Goal: Task Accomplishment & Management: Manage account settings

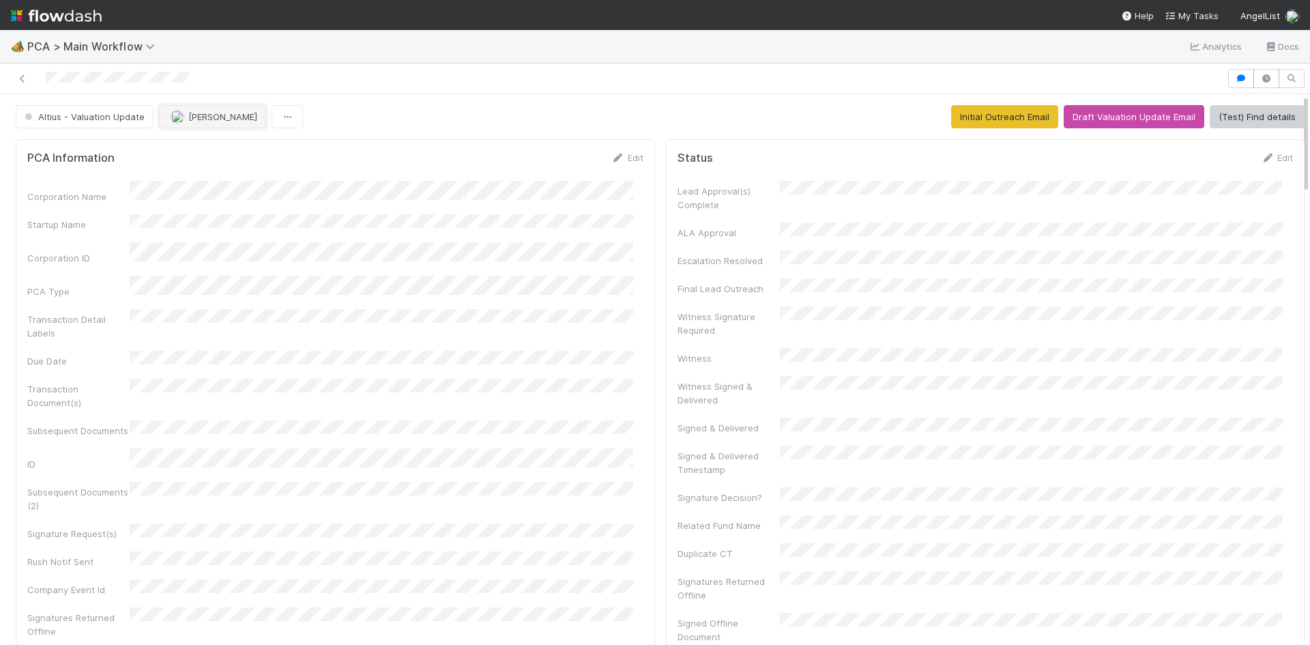
click at [226, 115] on span "[PERSON_NAME]" at bounding box center [222, 116] width 69 height 11
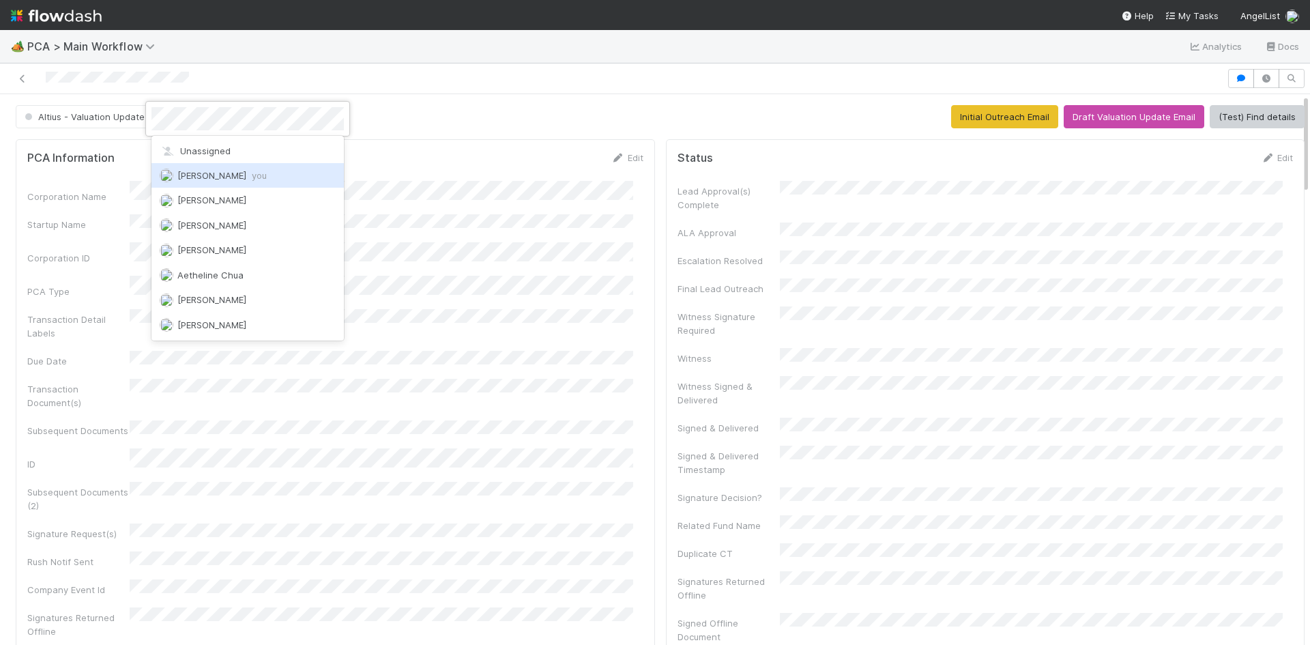
click at [306, 169] on div "Meg Castanare you" at bounding box center [247, 175] width 192 height 25
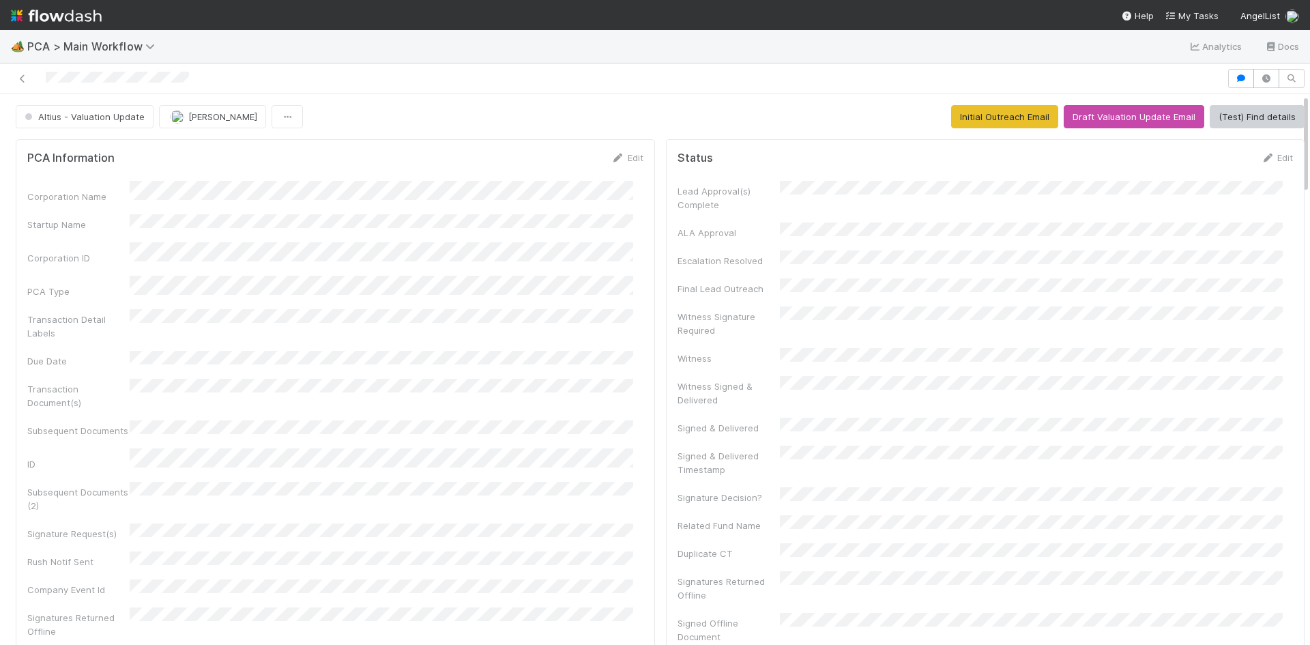
click at [413, 123] on div "Altius - Valuation Update Roselyn de Villa Initial Outreach Email Draft Valuati…" at bounding box center [660, 116] width 1289 height 23
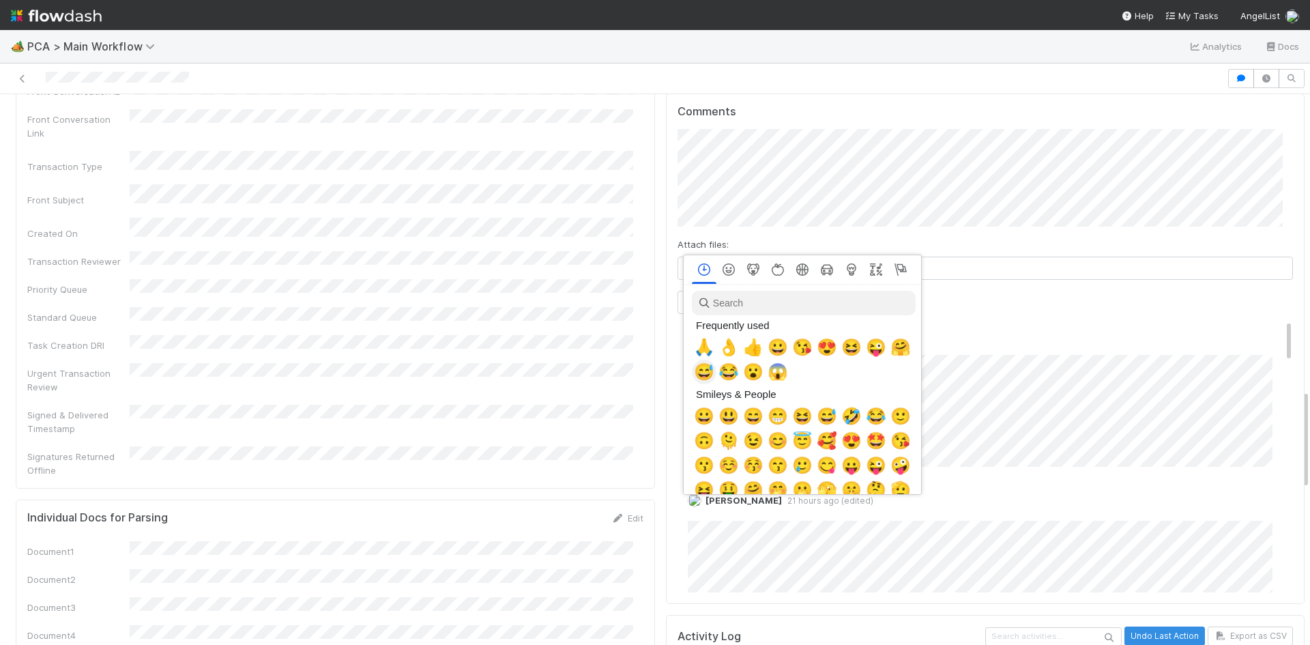
scroll to position [0, 5]
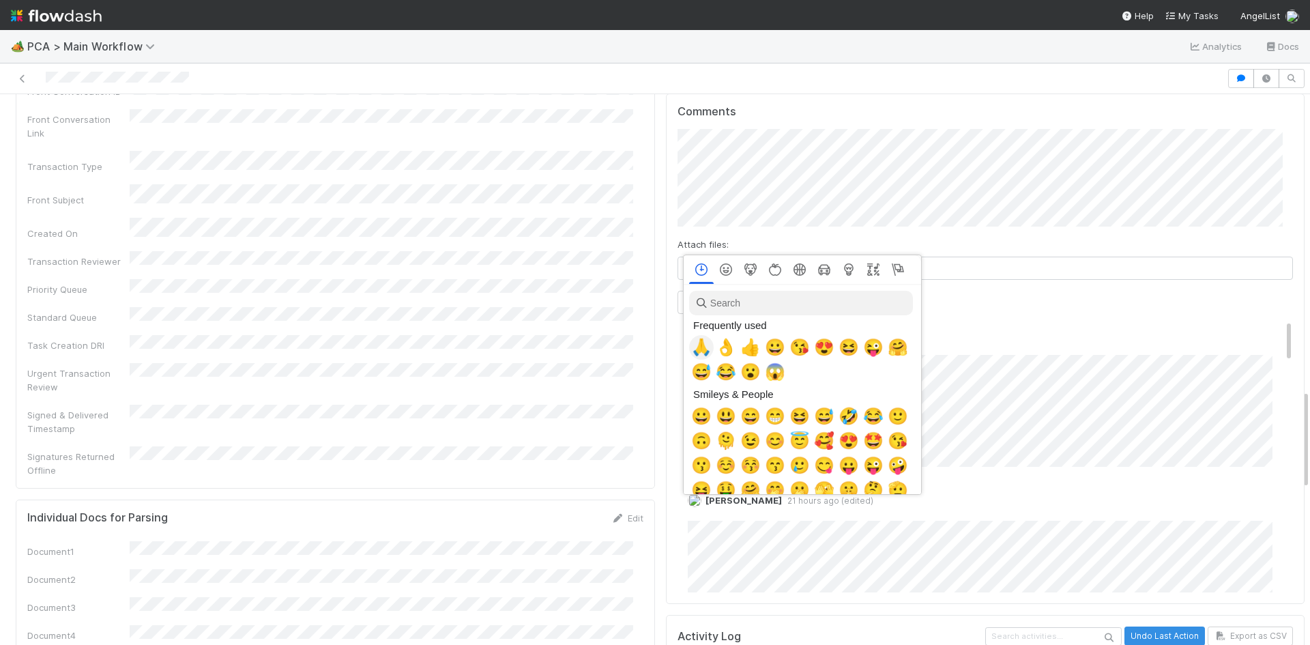
click at [701, 345] on span "🙏" at bounding box center [701, 347] width 20 height 19
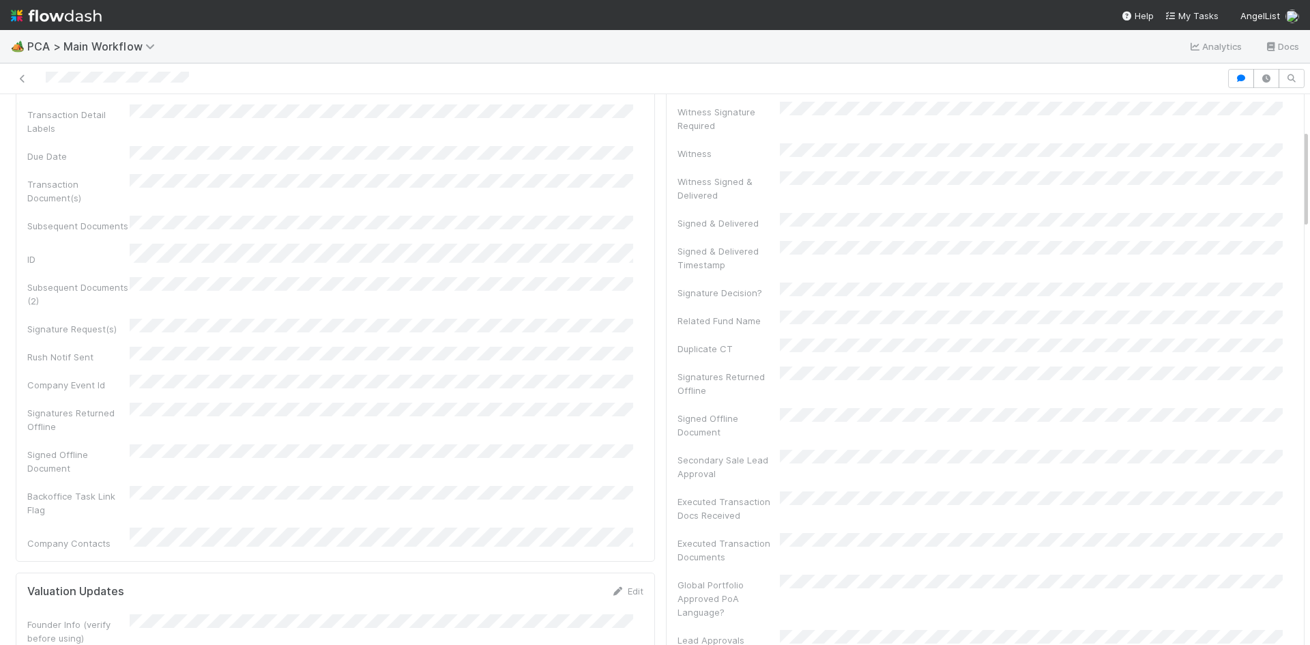
scroll to position [0, 0]
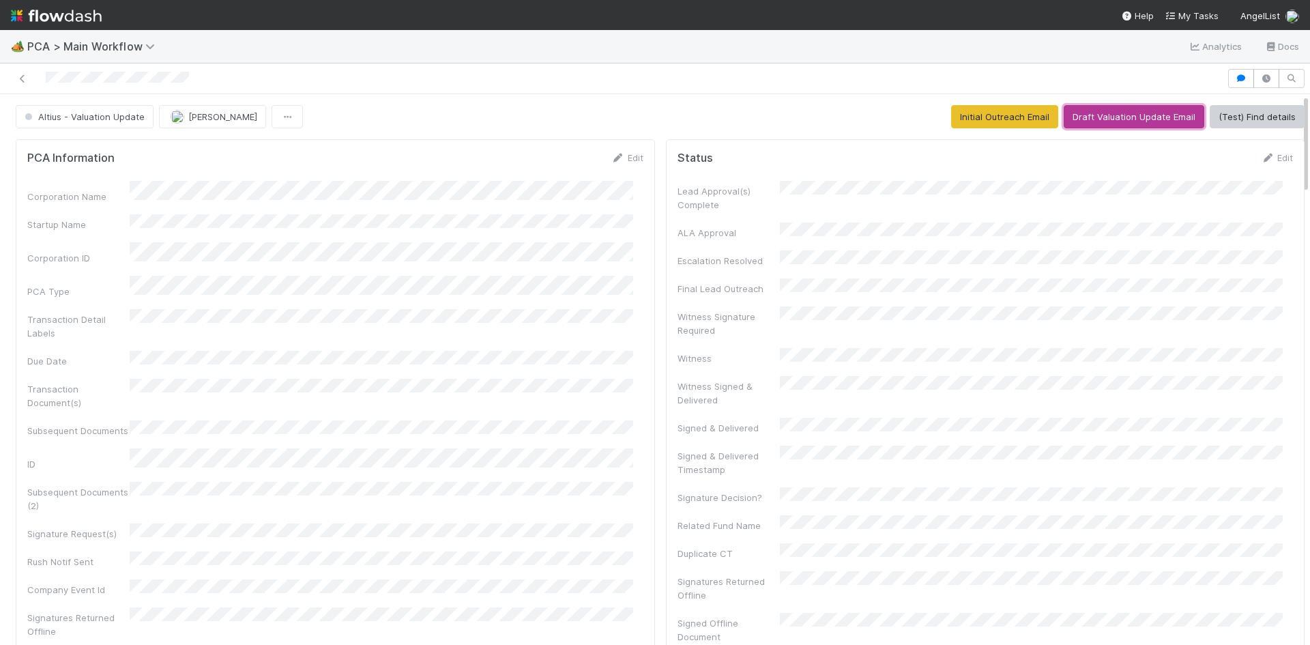
click at [1123, 125] on button "Draft Valuation Update Email" at bounding box center [1134, 116] width 141 height 23
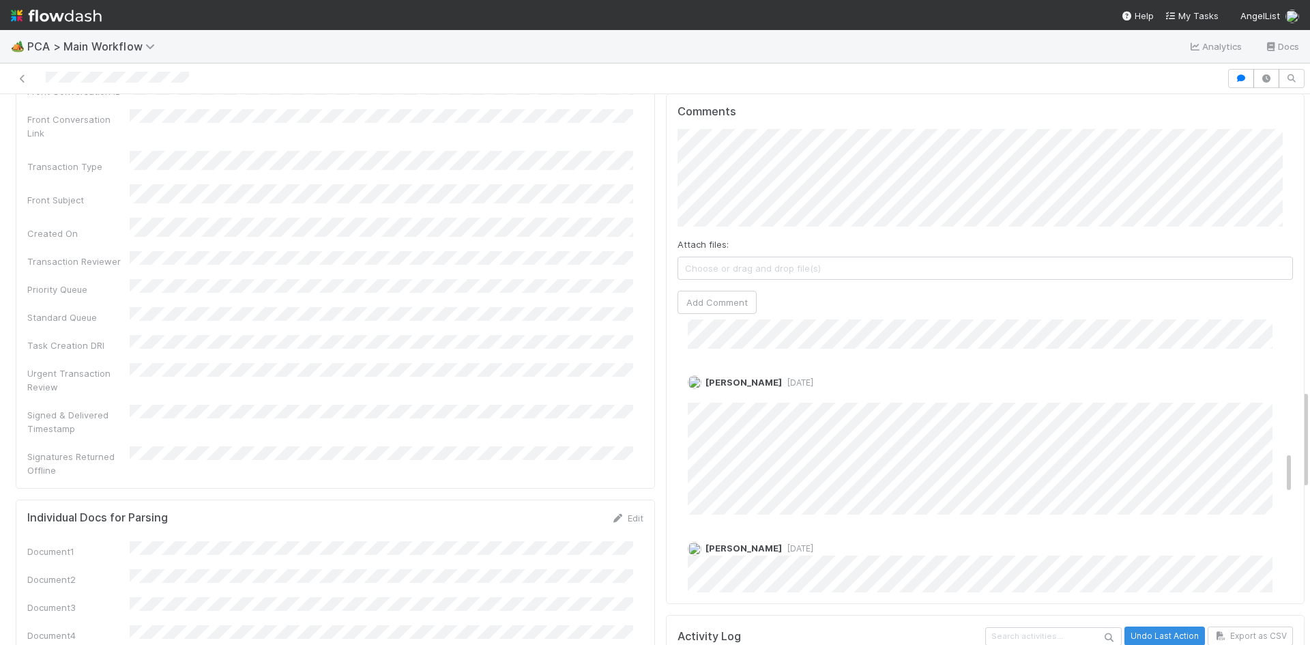
scroll to position [887, 0]
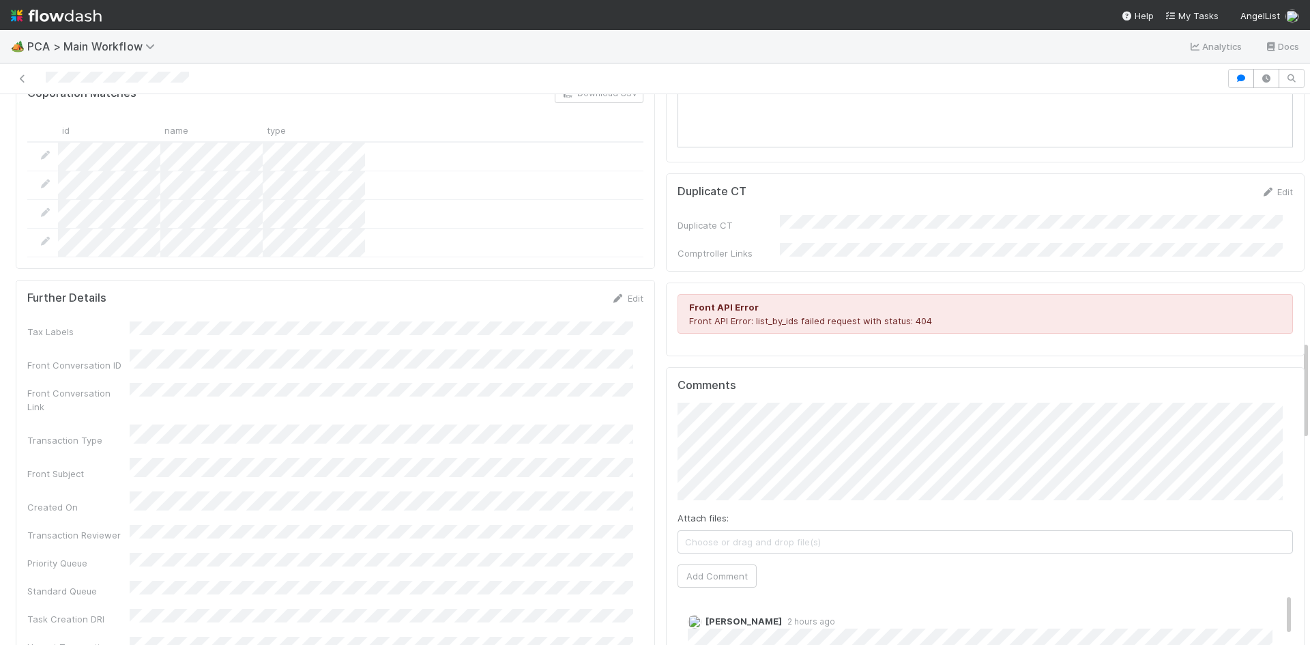
scroll to position [1364, 0]
click at [785, 403] on span "[PERSON_NAME]" at bounding box center [812, 399] width 87 height 11
click at [721, 564] on button "Add Comment" at bounding box center [716, 575] width 79 height 23
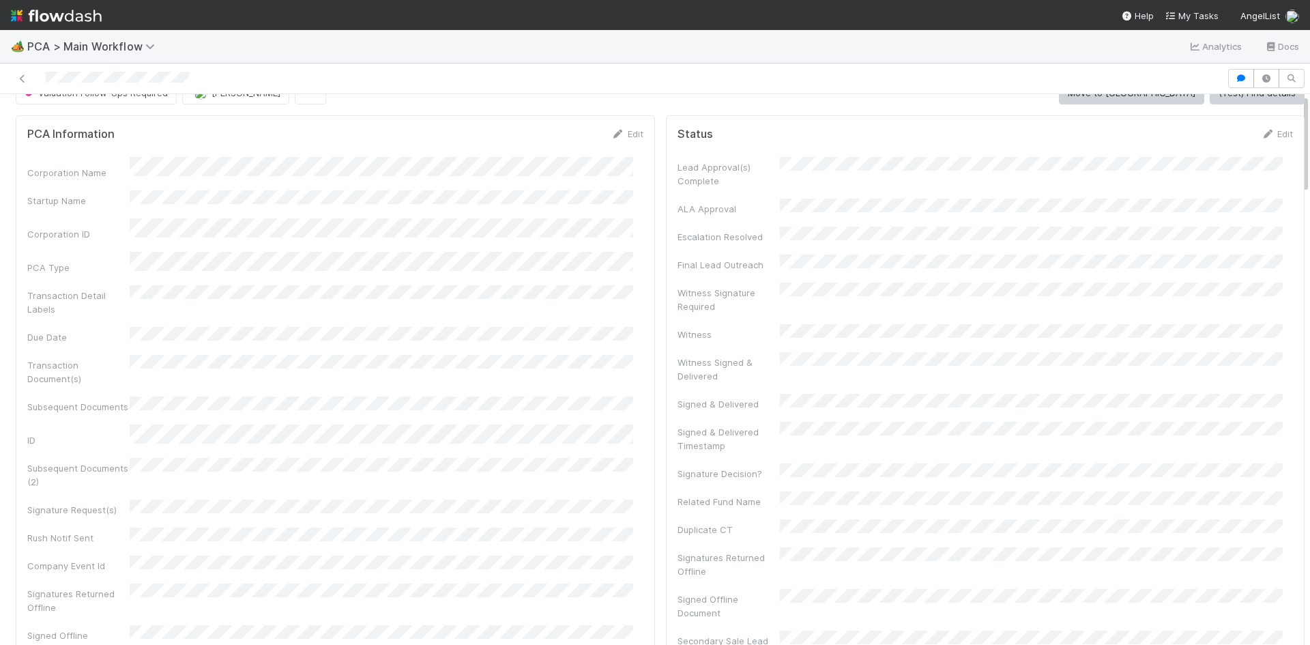
scroll to position [0, 0]
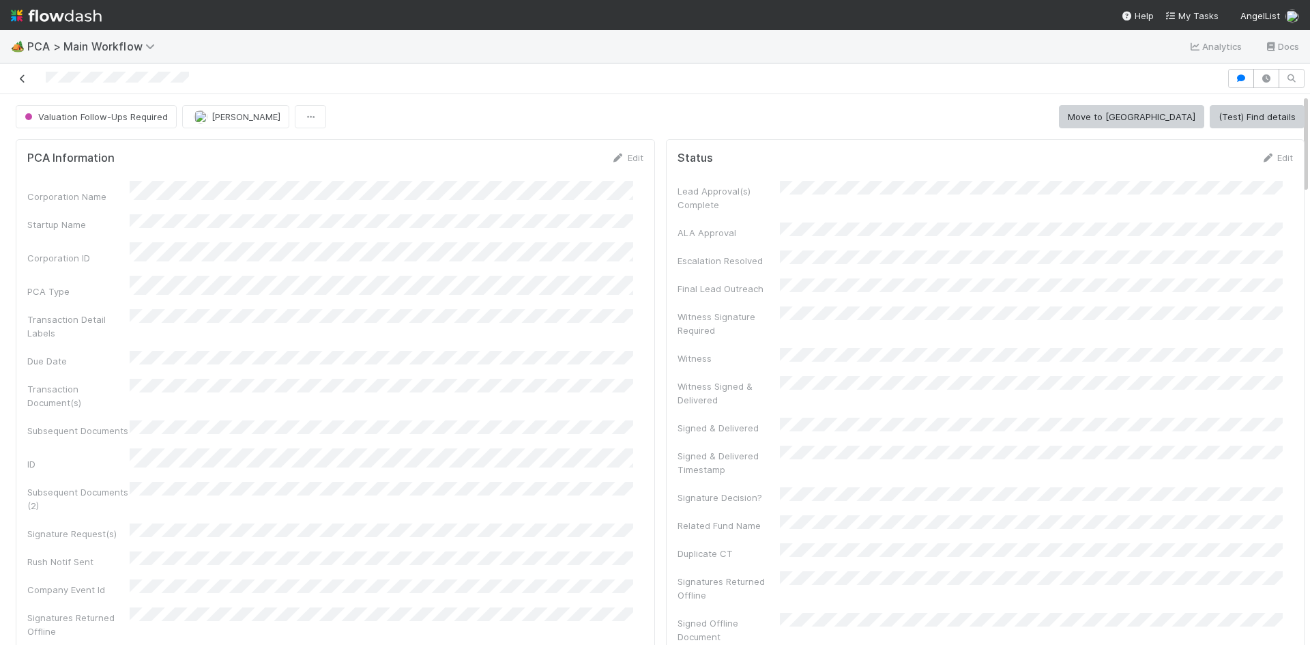
click at [22, 77] on icon at bounding box center [23, 78] width 14 height 9
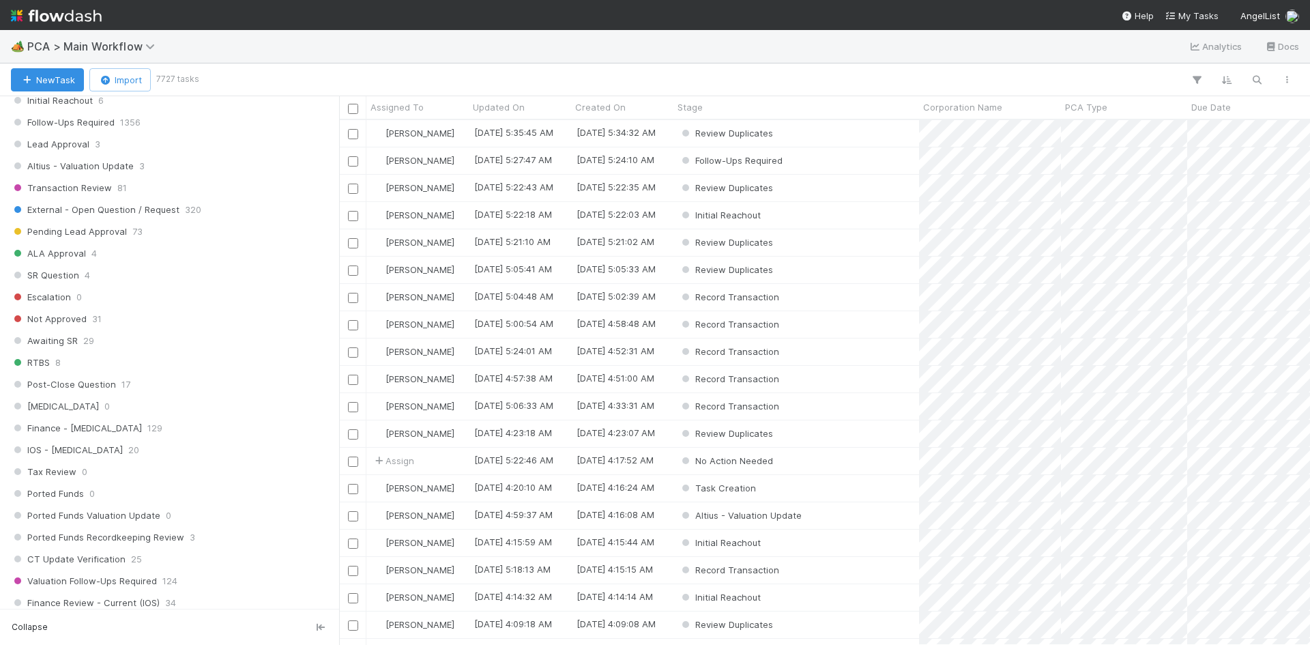
scroll to position [750, 0]
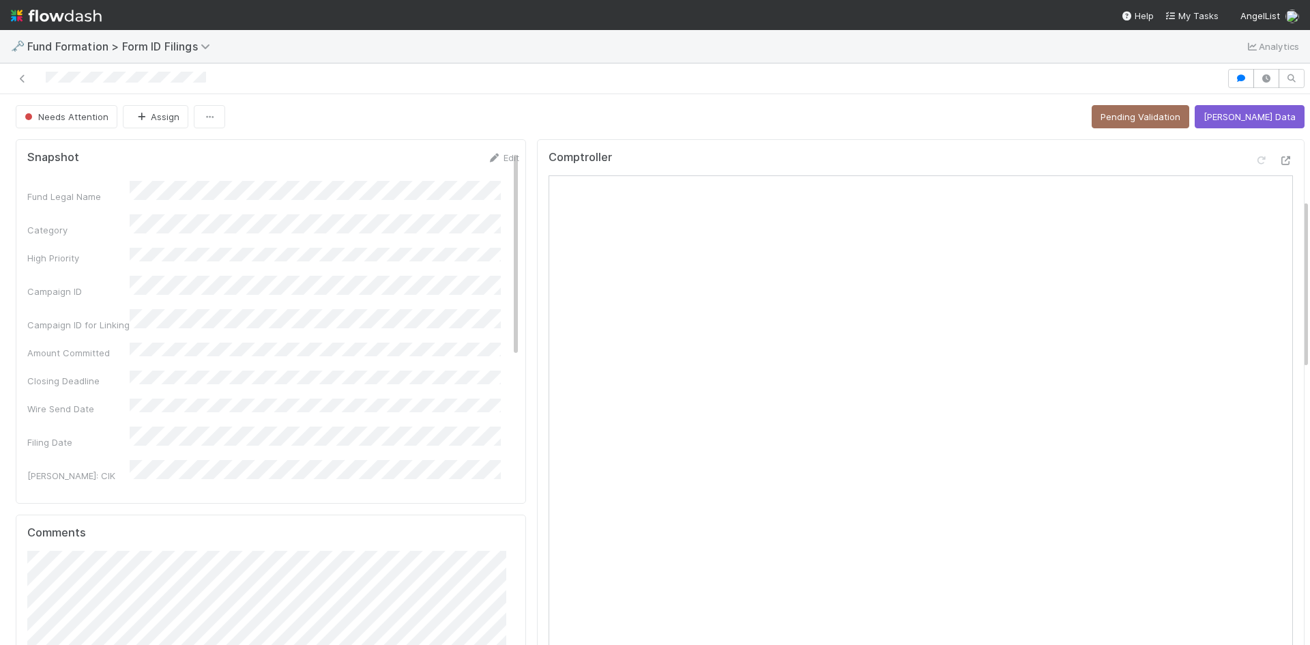
scroll to position [341, 0]
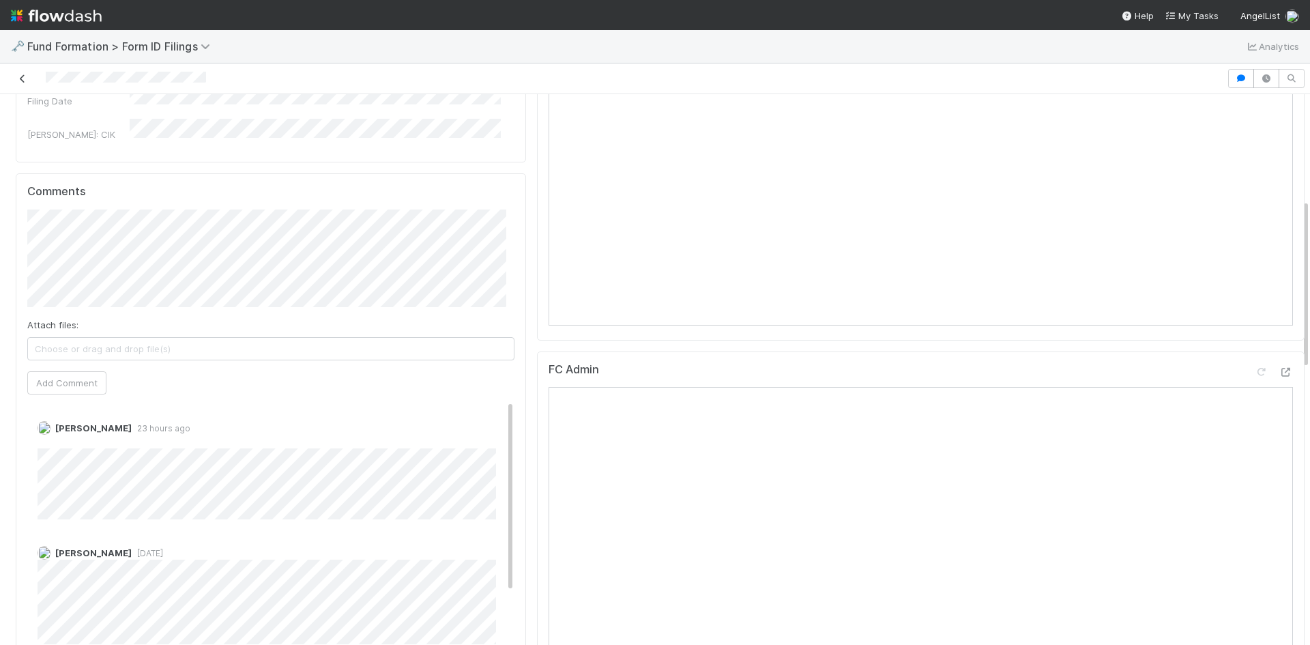
click at [20, 76] on icon at bounding box center [23, 78] width 14 height 9
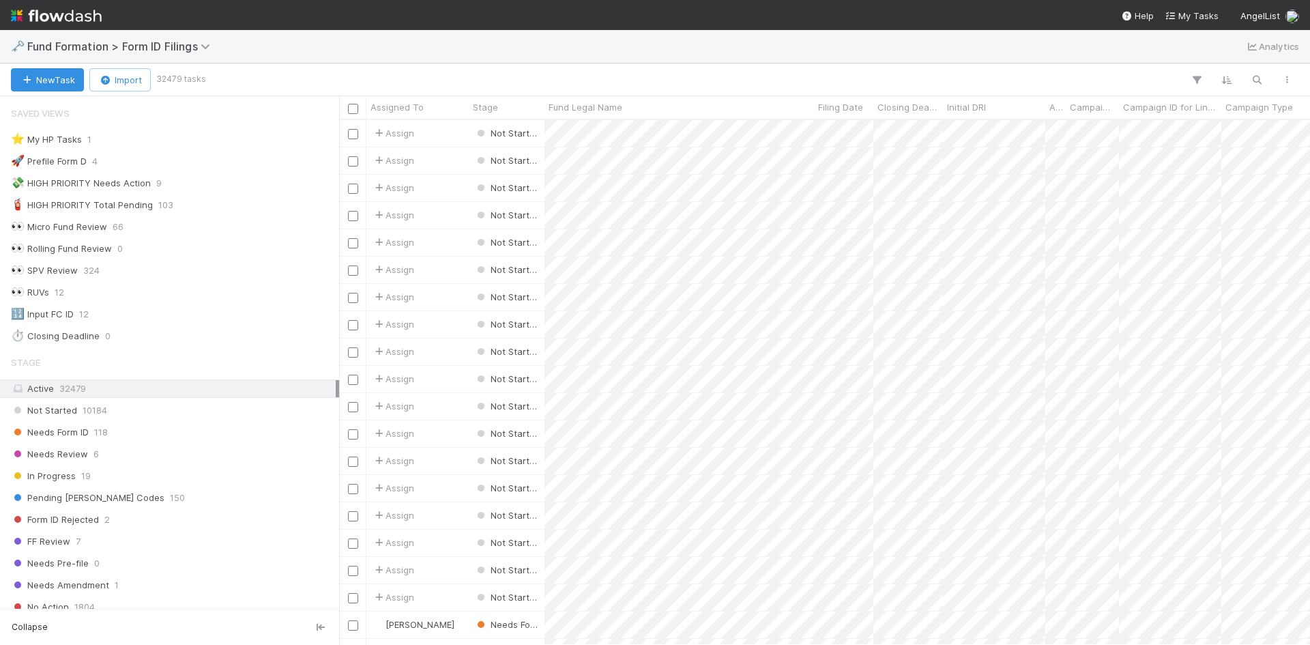
scroll to position [11, 11]
click at [159, 430] on div "Needs Form ID 118" at bounding box center [173, 432] width 325 height 17
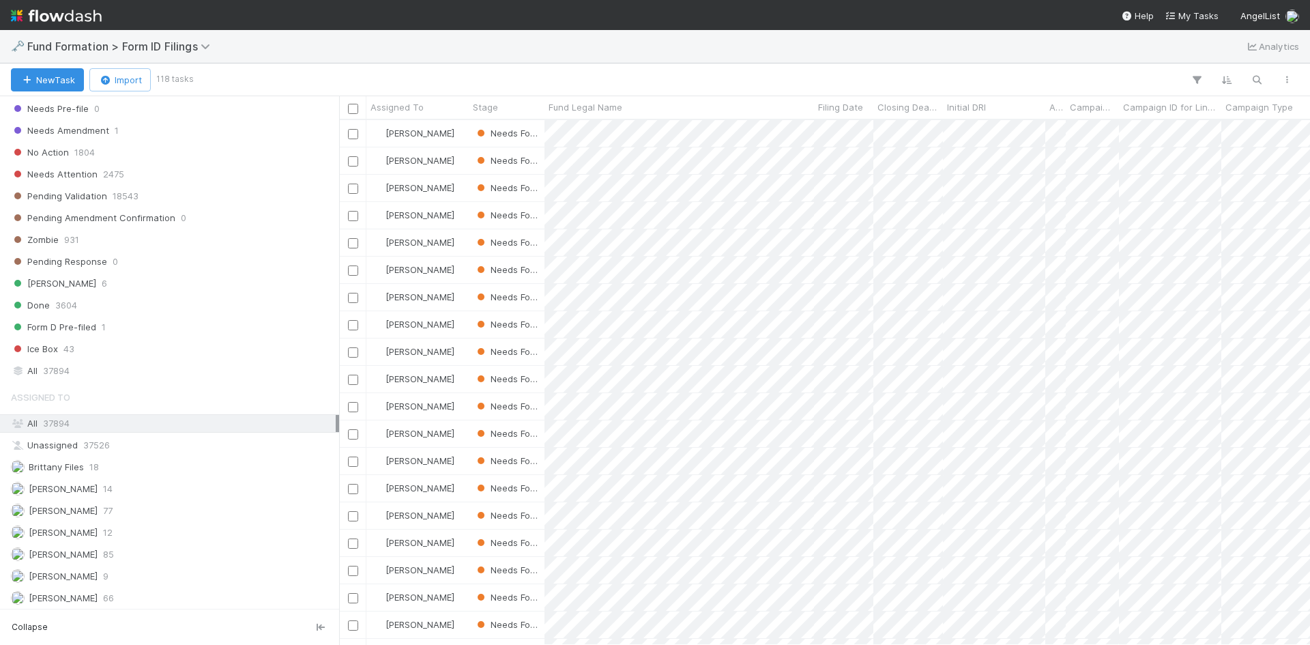
scroll to position [478, 0]
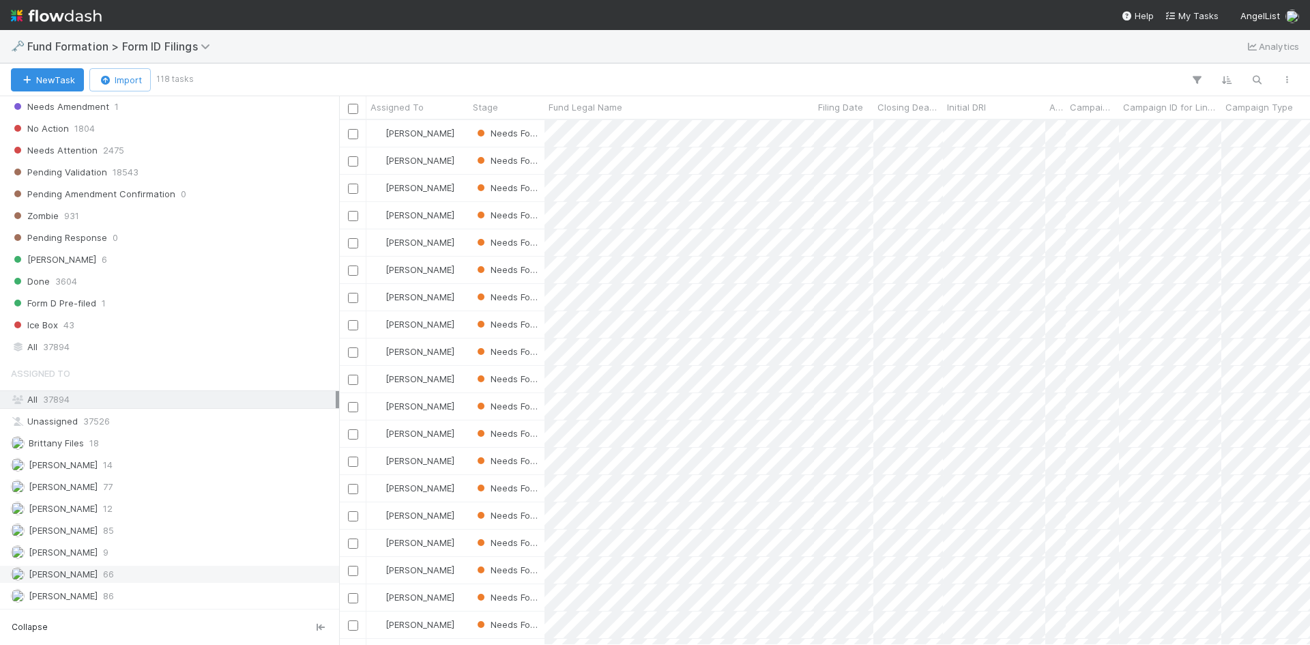
click at [146, 571] on div "Raven Jacinto 66" at bounding box center [173, 574] width 325 height 17
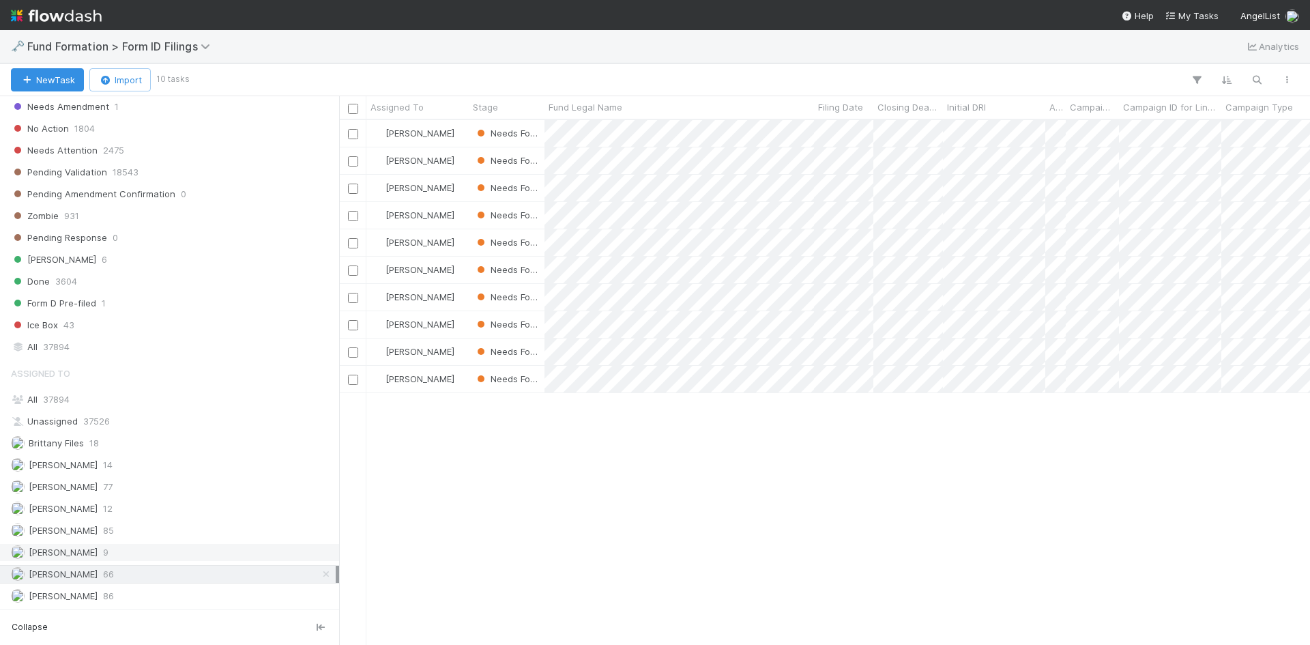
scroll to position [514, 961]
click at [175, 443] on div "Brittany Files 18" at bounding box center [173, 443] width 325 height 17
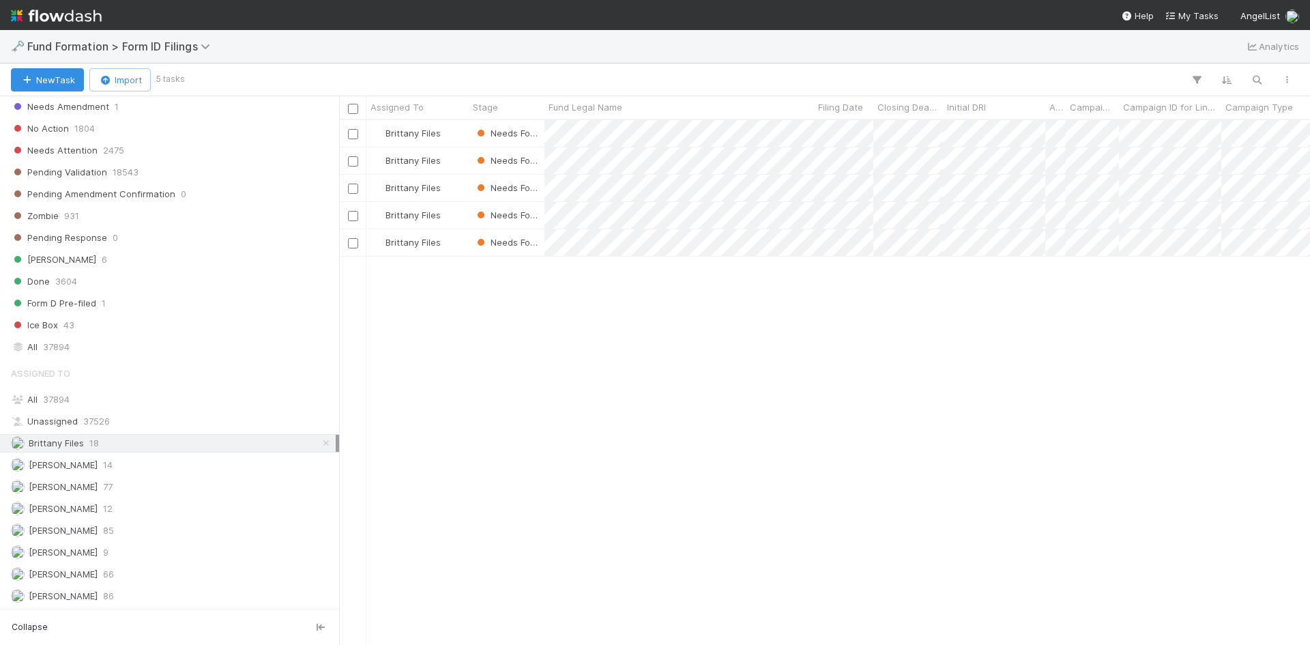
scroll to position [514, 961]
click at [158, 503] on div "Karen Jane Salcedo 12" at bounding box center [173, 508] width 325 height 17
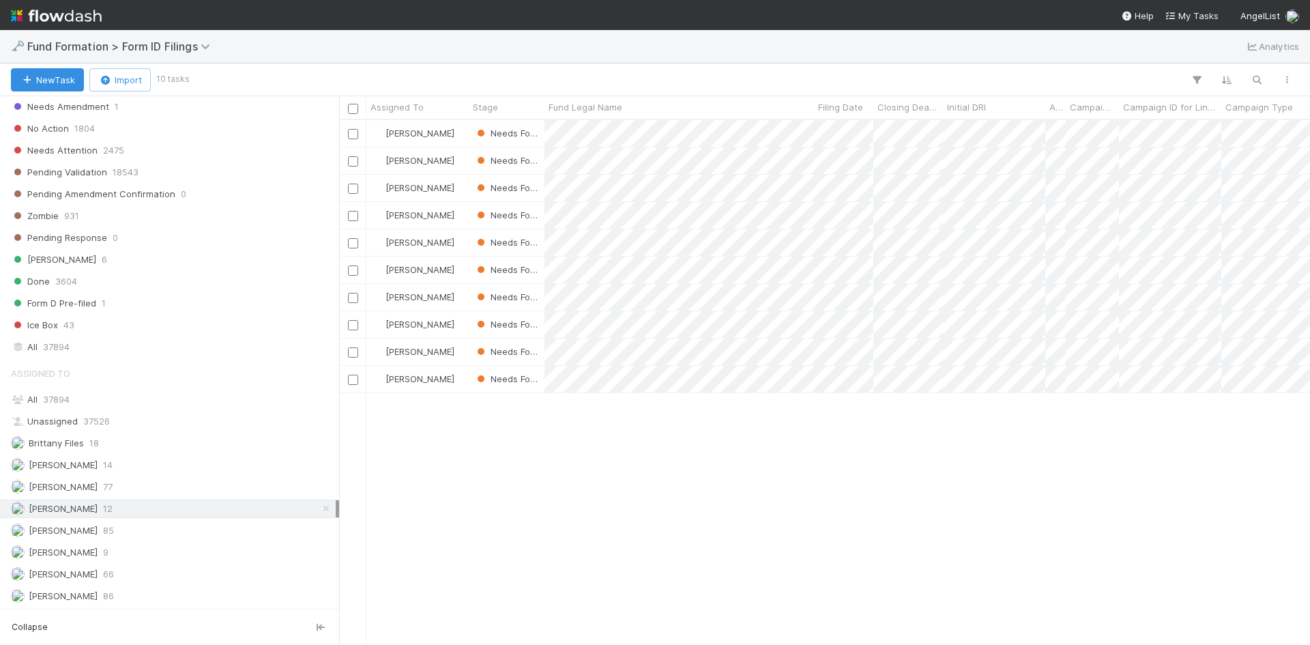
scroll to position [514, 961]
click at [146, 551] on div "Novia Bautista 9" at bounding box center [173, 552] width 325 height 17
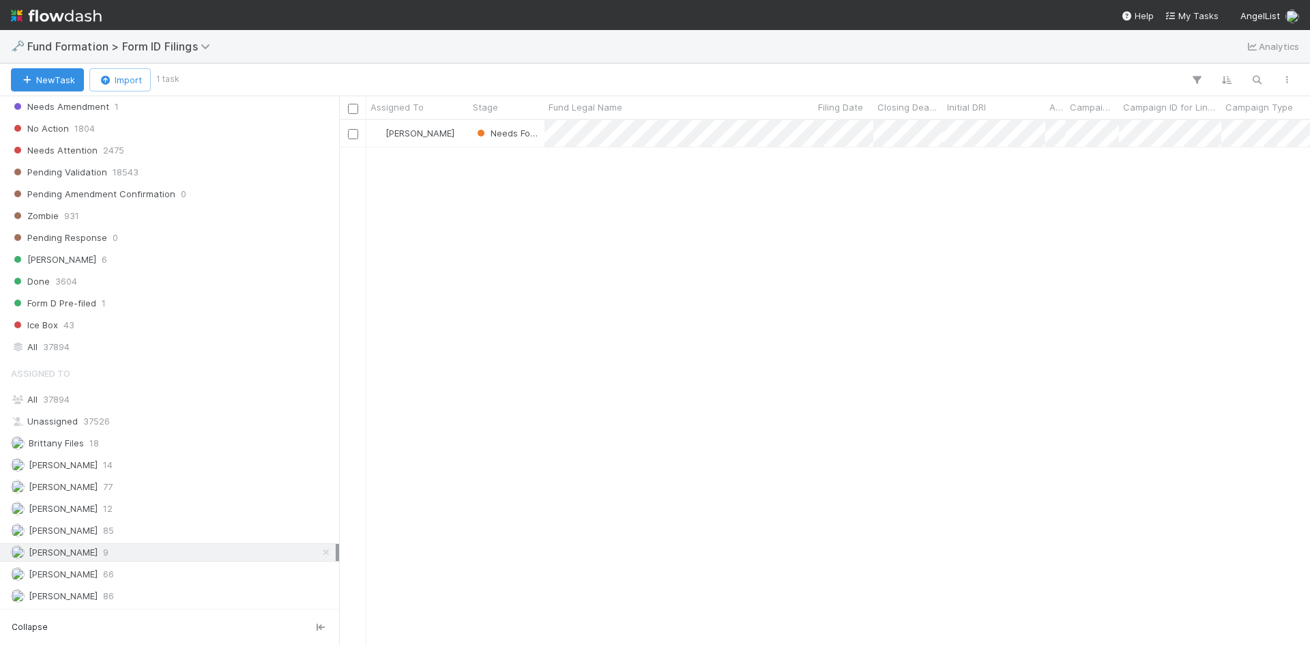
scroll to position [514, 961]
click at [145, 566] on div "Raven Jacinto 66" at bounding box center [173, 574] width 325 height 17
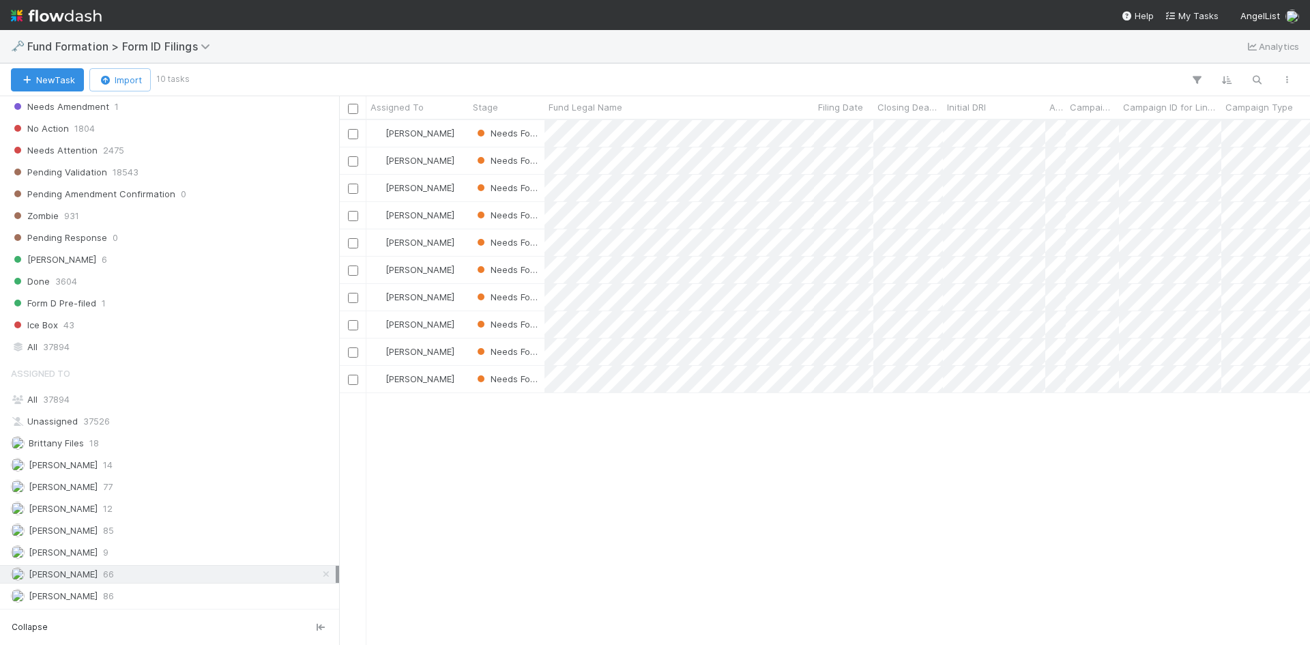
scroll to position [514, 961]
click at [354, 134] on input "checkbox" at bounding box center [353, 134] width 10 height 10
click at [351, 158] on input "checkbox" at bounding box center [353, 161] width 10 height 10
click at [353, 188] on input "checkbox" at bounding box center [353, 189] width 10 height 10
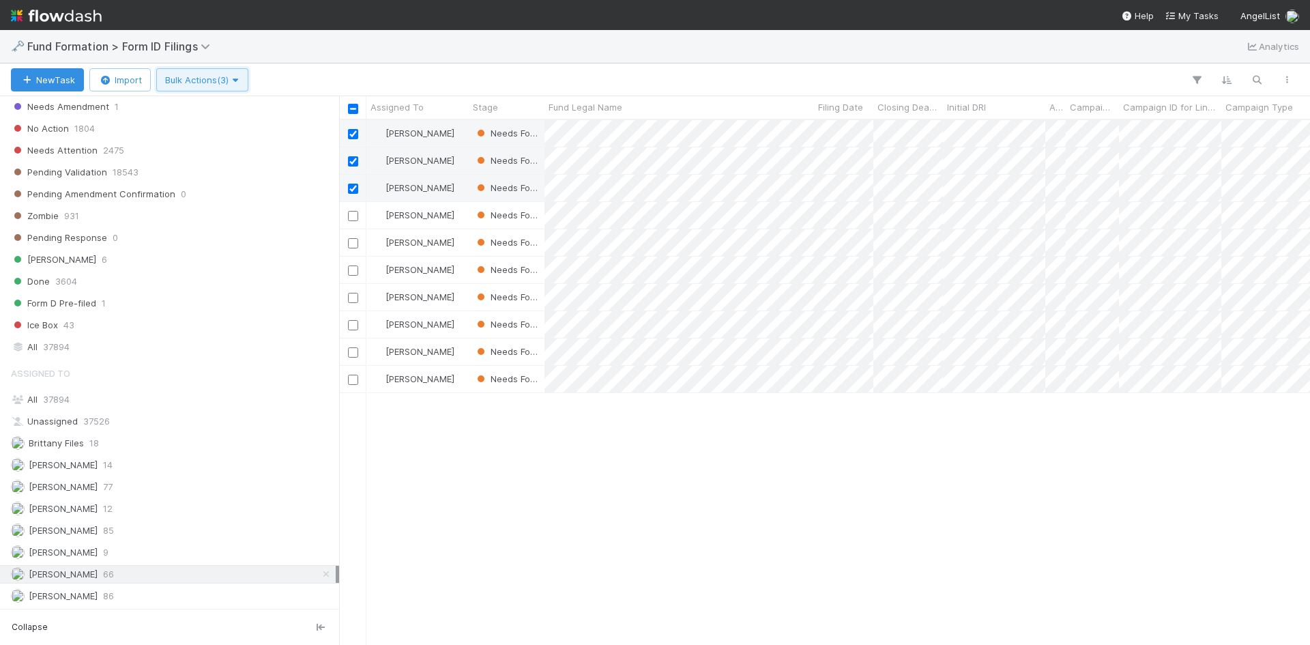
click at [218, 82] on span "Bulk Actions (3)" at bounding box center [202, 79] width 74 height 11
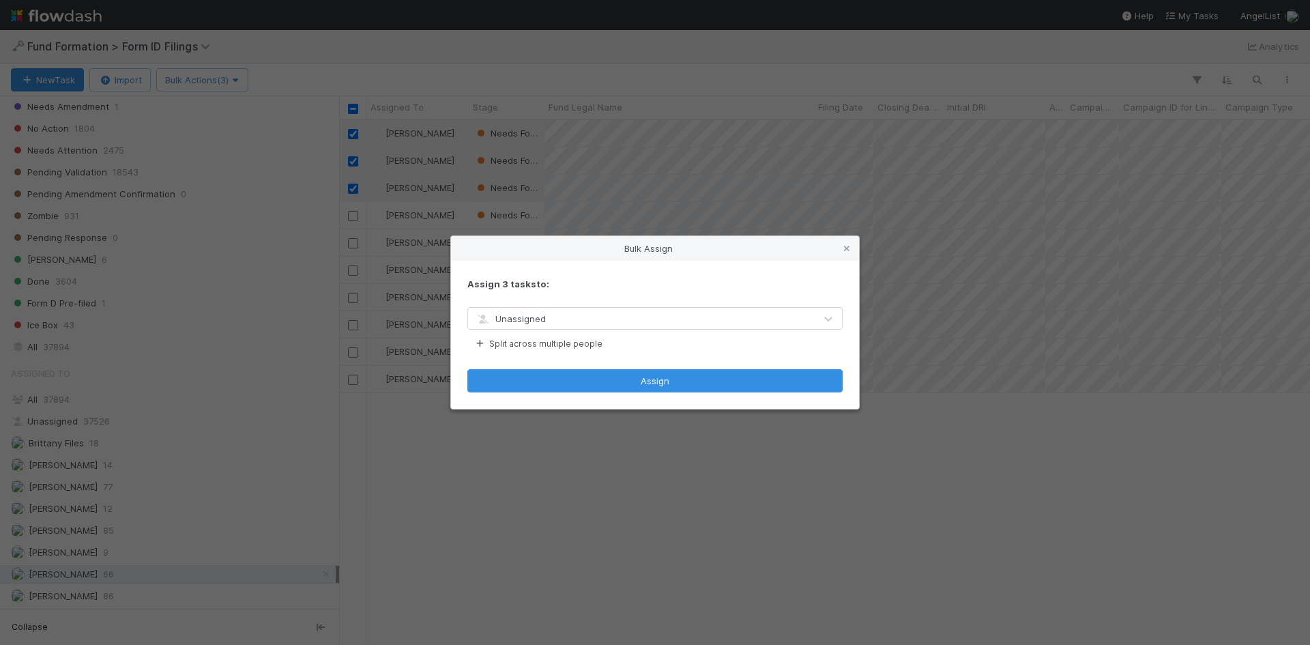
click at [564, 319] on div "Unassigned" at bounding box center [641, 319] width 347 height 22
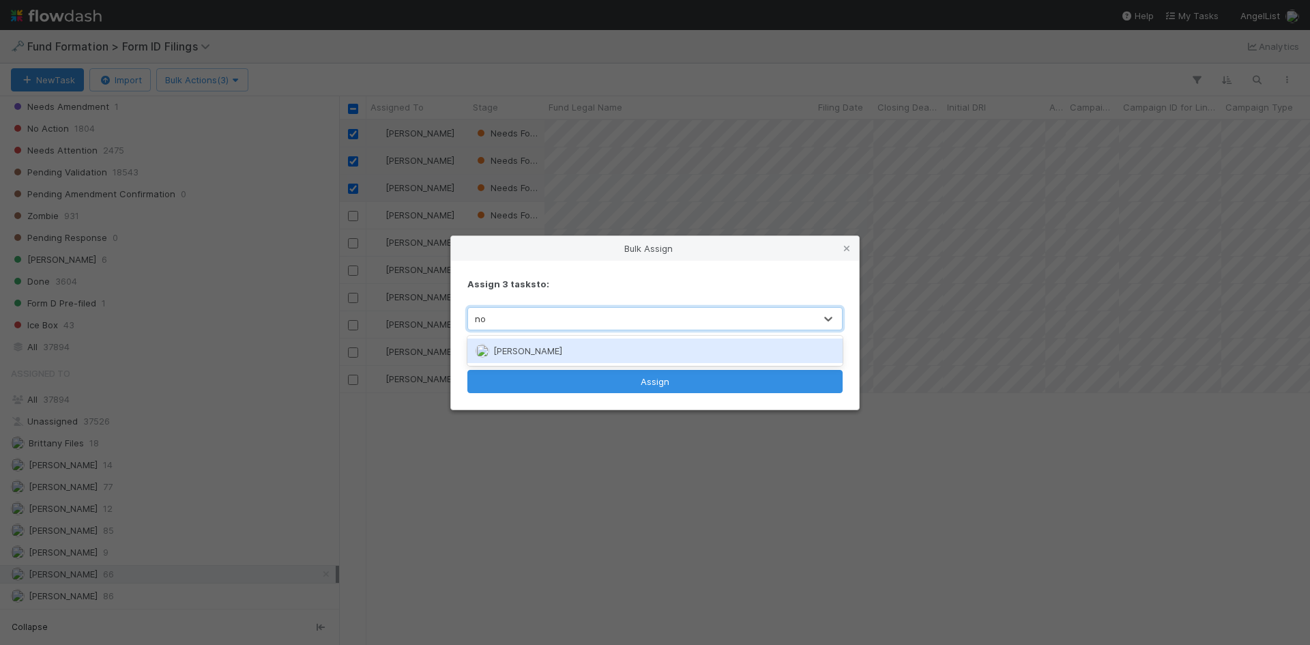
type input "nov"
click at [569, 345] on div "Novia Bautista" at bounding box center [654, 350] width 375 height 25
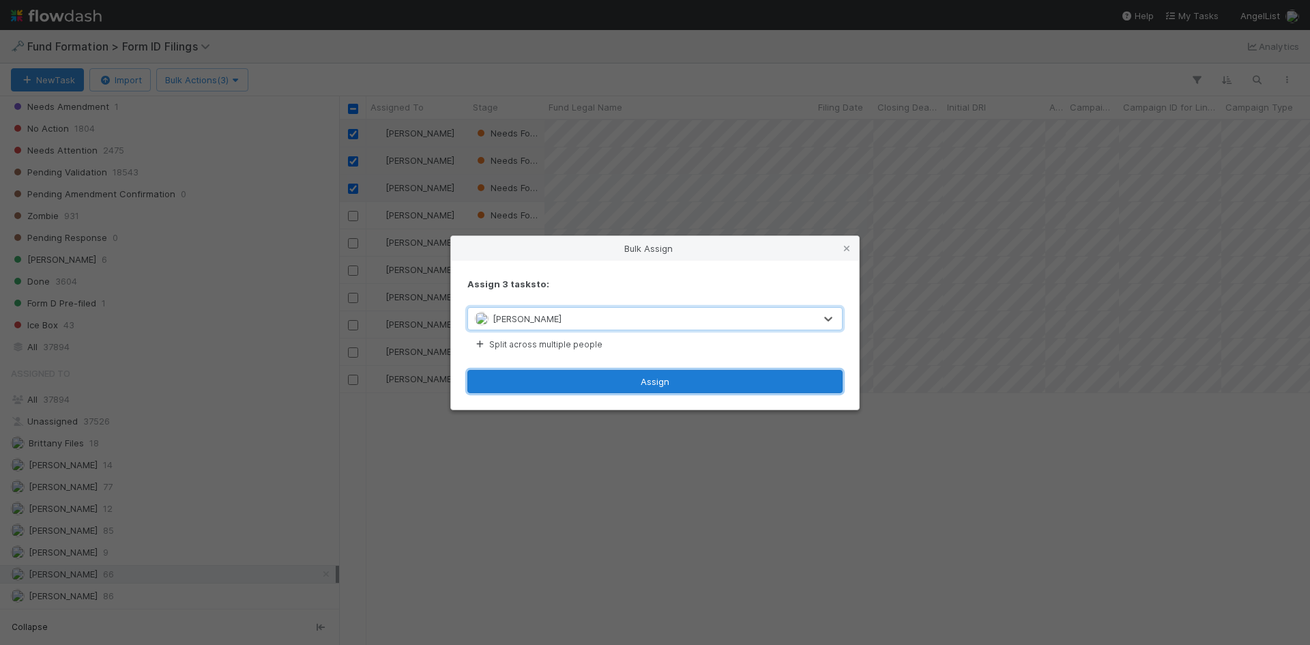
click at [594, 383] on button "Assign" at bounding box center [654, 381] width 375 height 23
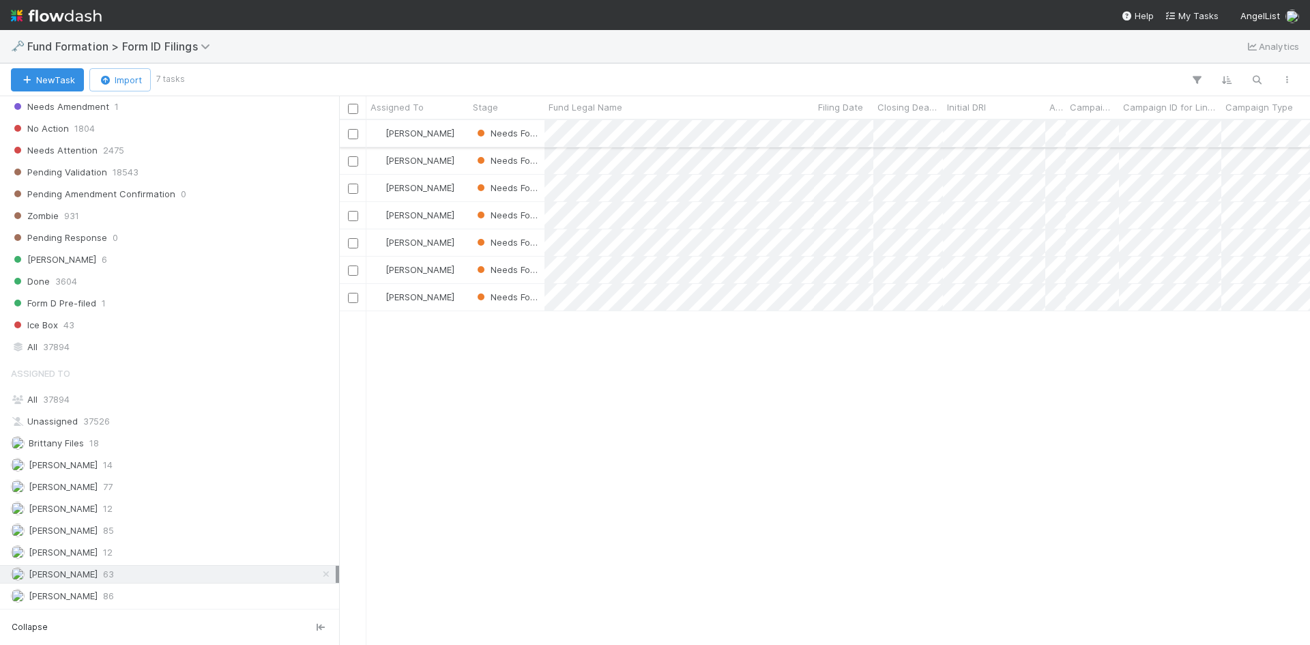
click at [353, 134] on input "checkbox" at bounding box center [353, 134] width 10 height 10
click at [351, 164] on input "checkbox" at bounding box center [353, 161] width 10 height 10
click at [352, 185] on input "checkbox" at bounding box center [353, 189] width 10 height 10
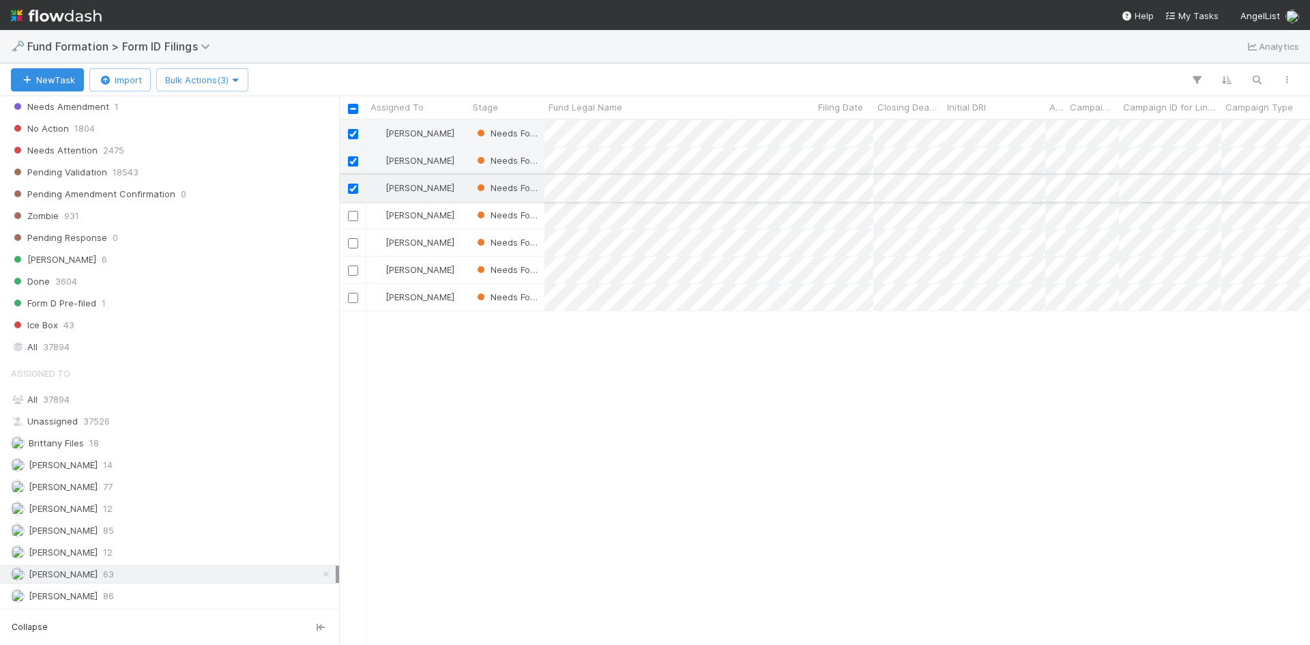
click at [355, 188] on input "checkbox" at bounding box center [353, 189] width 10 height 10
click at [353, 162] on input "checkbox" at bounding box center [353, 161] width 10 height 10
click at [353, 134] on input "checkbox" at bounding box center [353, 134] width 10 height 10
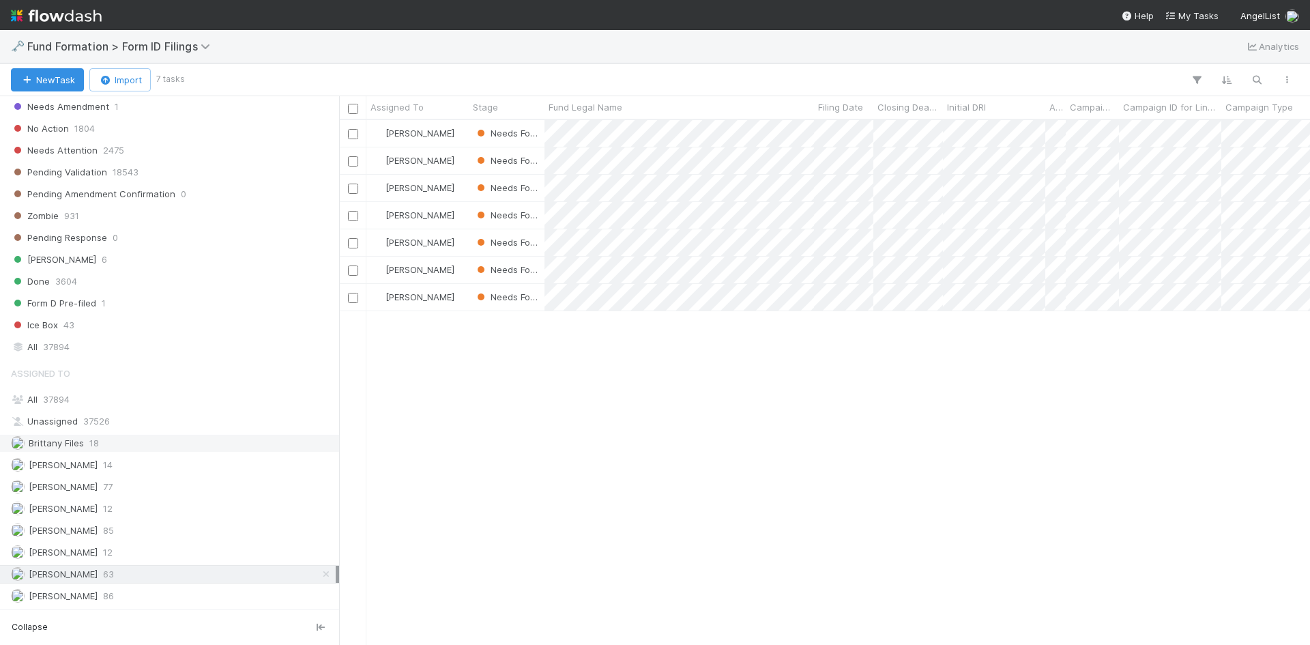
click at [115, 442] on div "Brittany Files 18" at bounding box center [173, 443] width 325 height 17
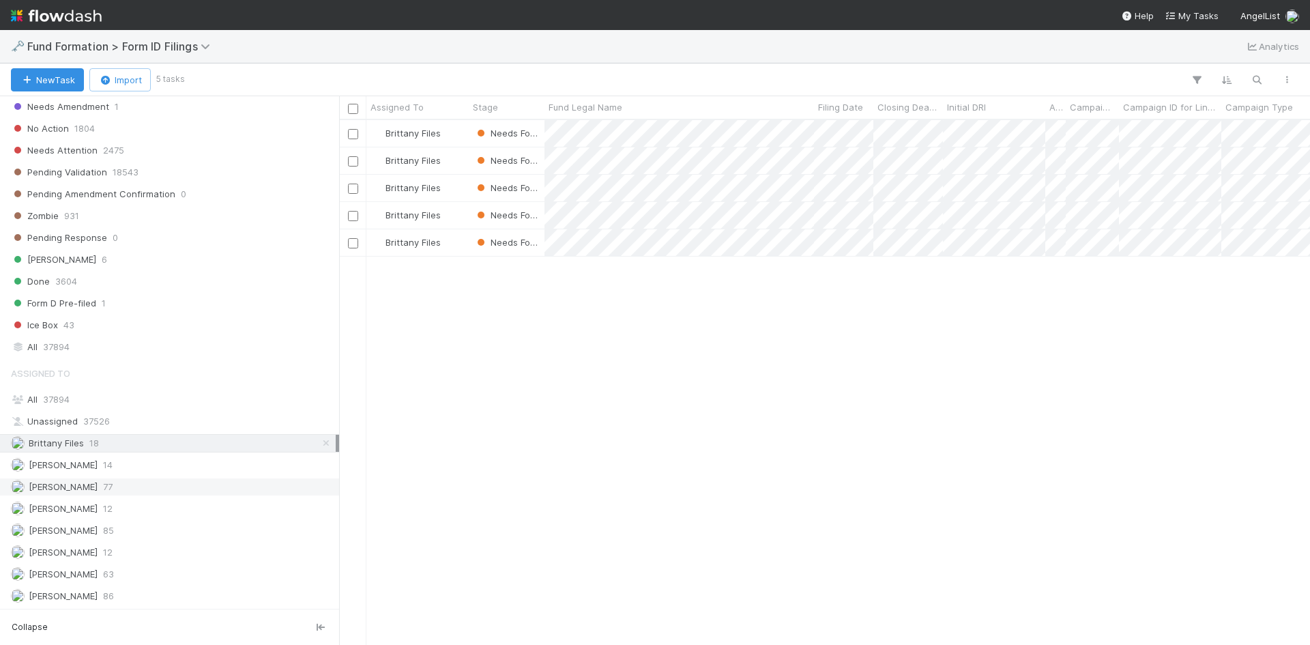
scroll to position [514, 961]
click at [199, 574] on div "Raven Jacinto 63" at bounding box center [173, 574] width 325 height 17
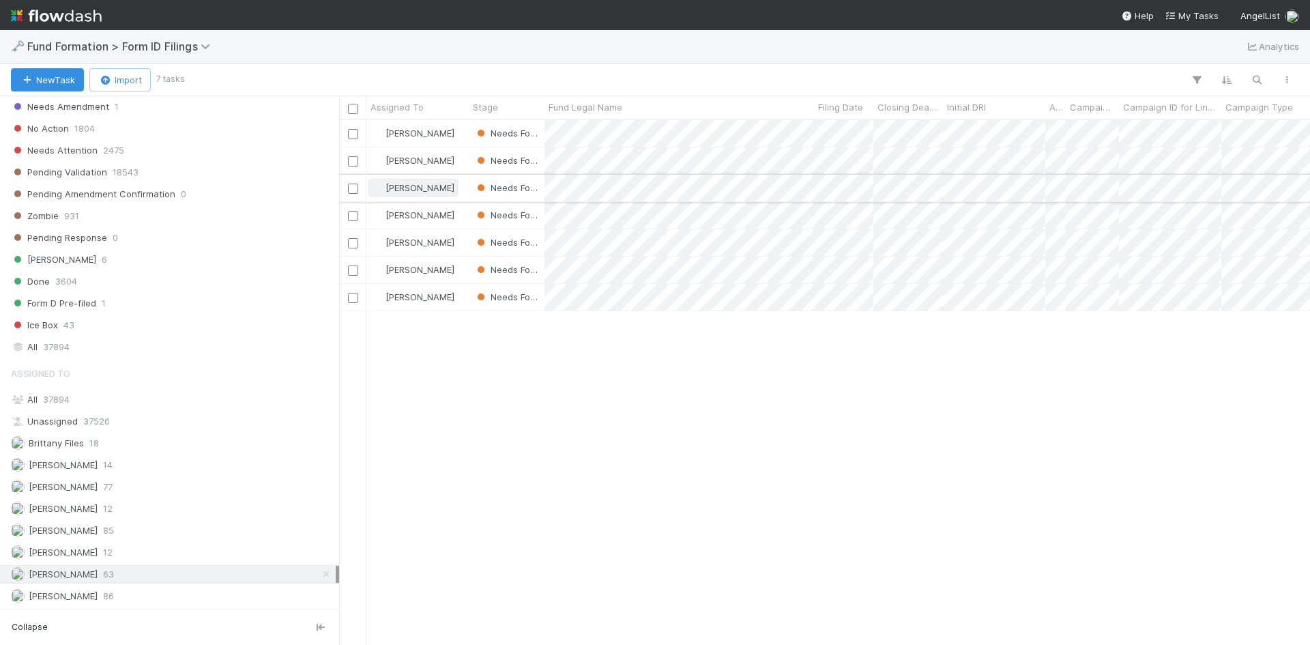
scroll to position [514, 961]
click at [355, 136] on input "checkbox" at bounding box center [353, 134] width 10 height 10
click at [355, 163] on input "checkbox" at bounding box center [353, 161] width 10 height 10
click at [352, 189] on input "checkbox" at bounding box center [353, 189] width 10 height 10
click at [207, 81] on span "Bulk Actions (3)" at bounding box center [202, 79] width 74 height 11
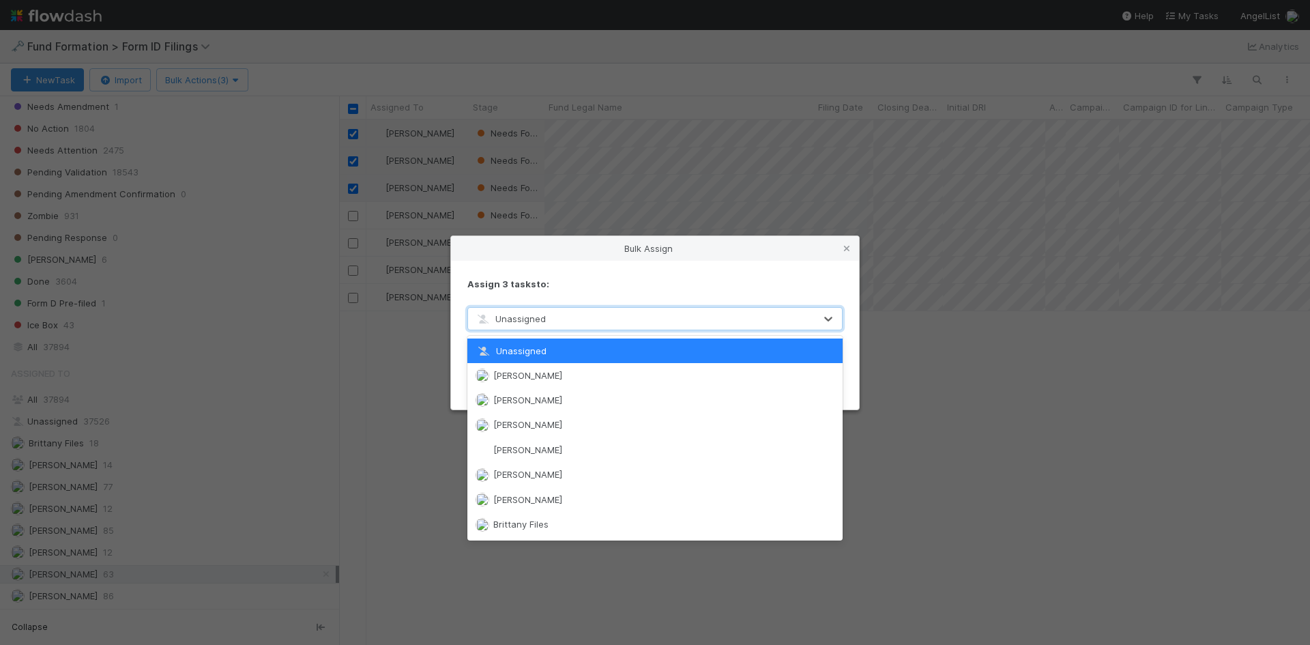
click at [604, 329] on div "Unassigned" at bounding box center [641, 319] width 347 height 22
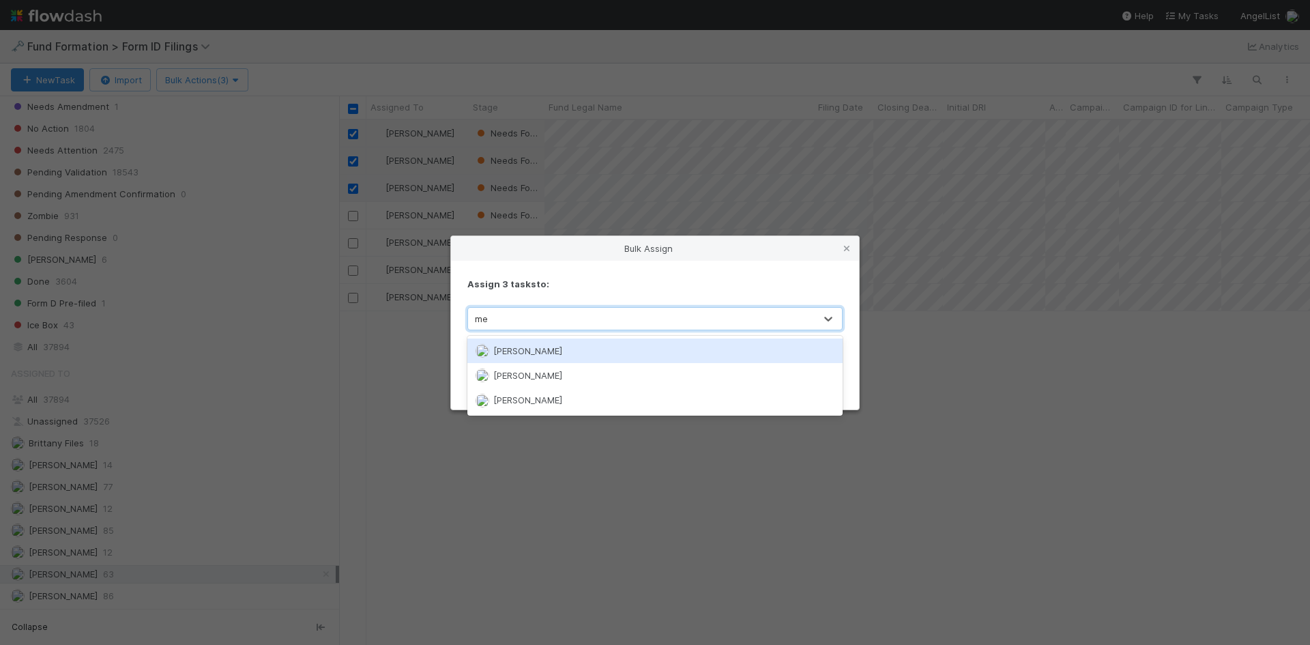
type input "meg"
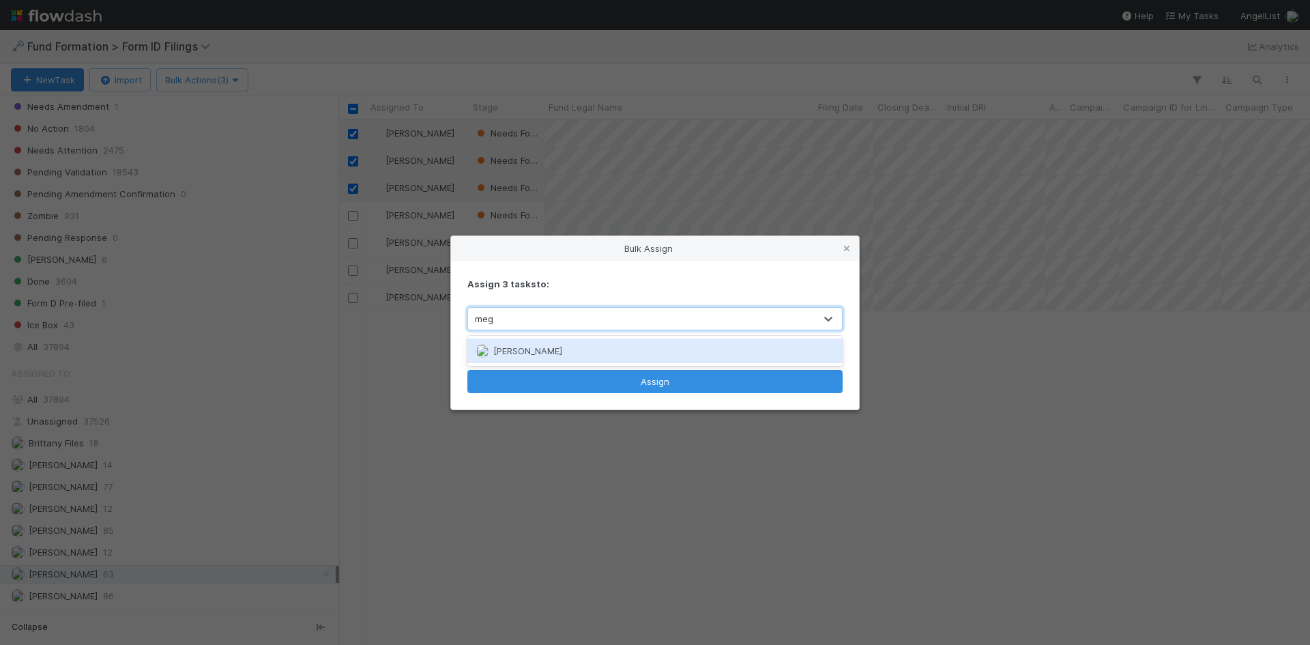
click at [605, 349] on div "[PERSON_NAME]" at bounding box center [654, 350] width 375 height 25
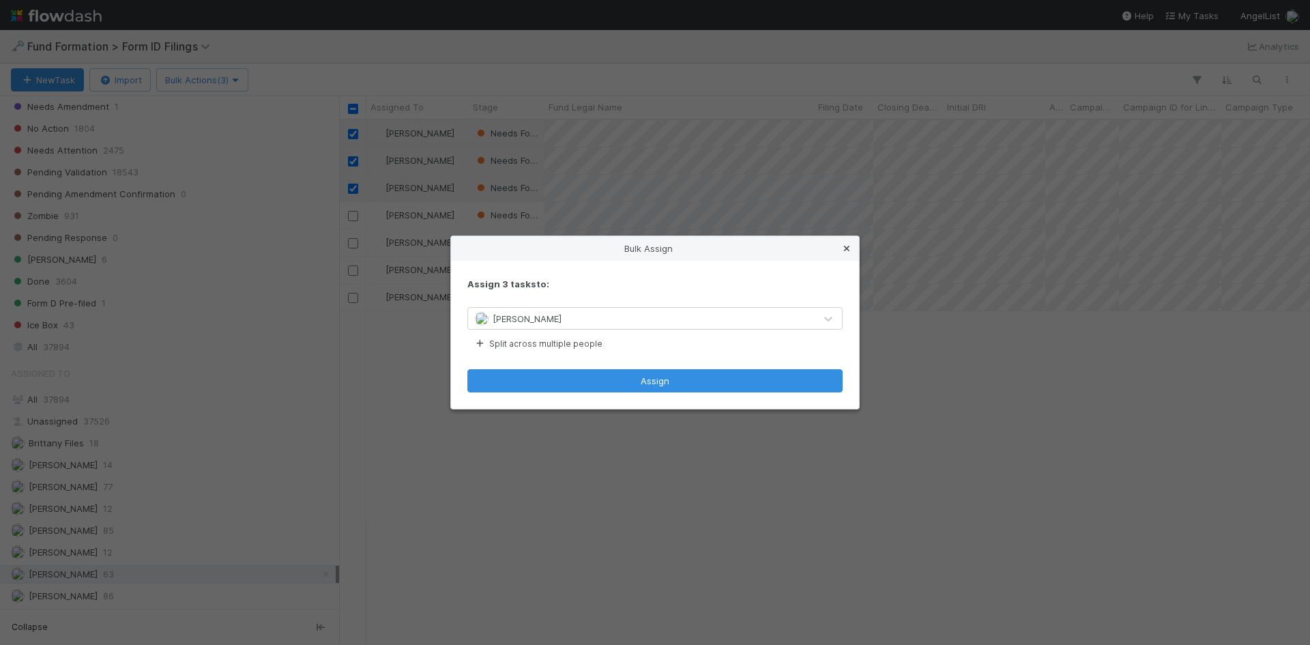
click at [849, 245] on icon at bounding box center [847, 248] width 14 height 9
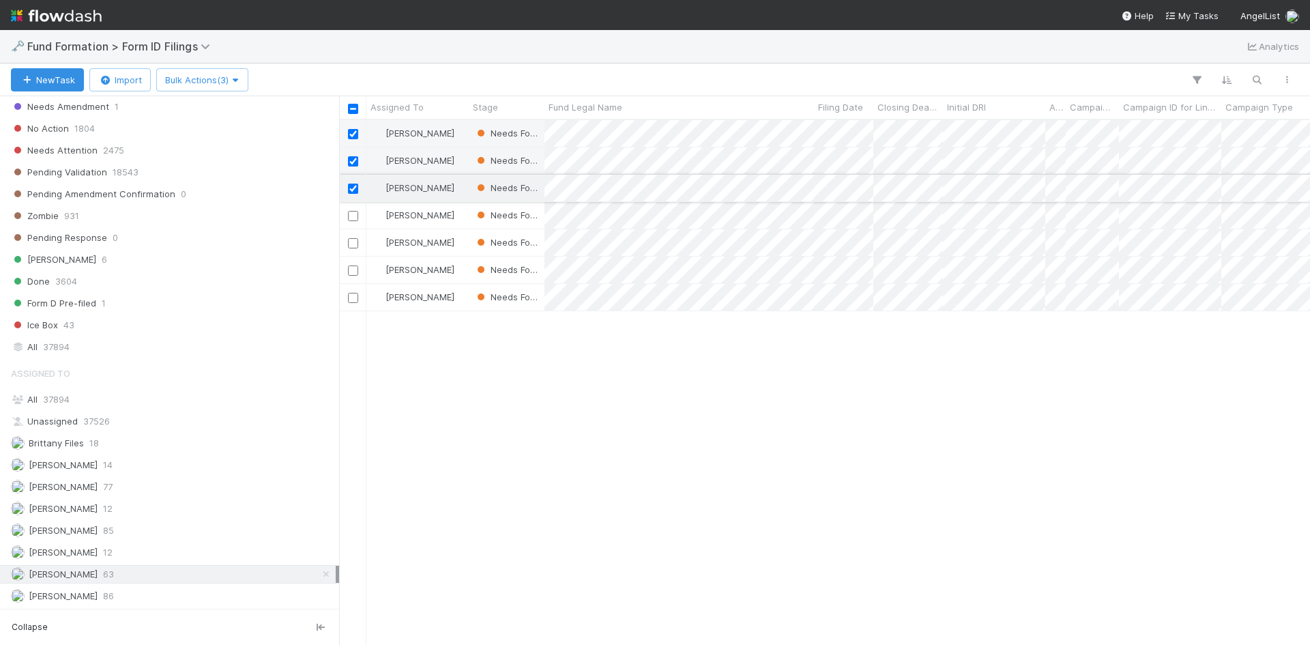
click at [354, 187] on input "checkbox" at bounding box center [353, 189] width 10 height 10
click at [186, 74] on button "Bulk Actions (2)" at bounding box center [202, 79] width 92 height 23
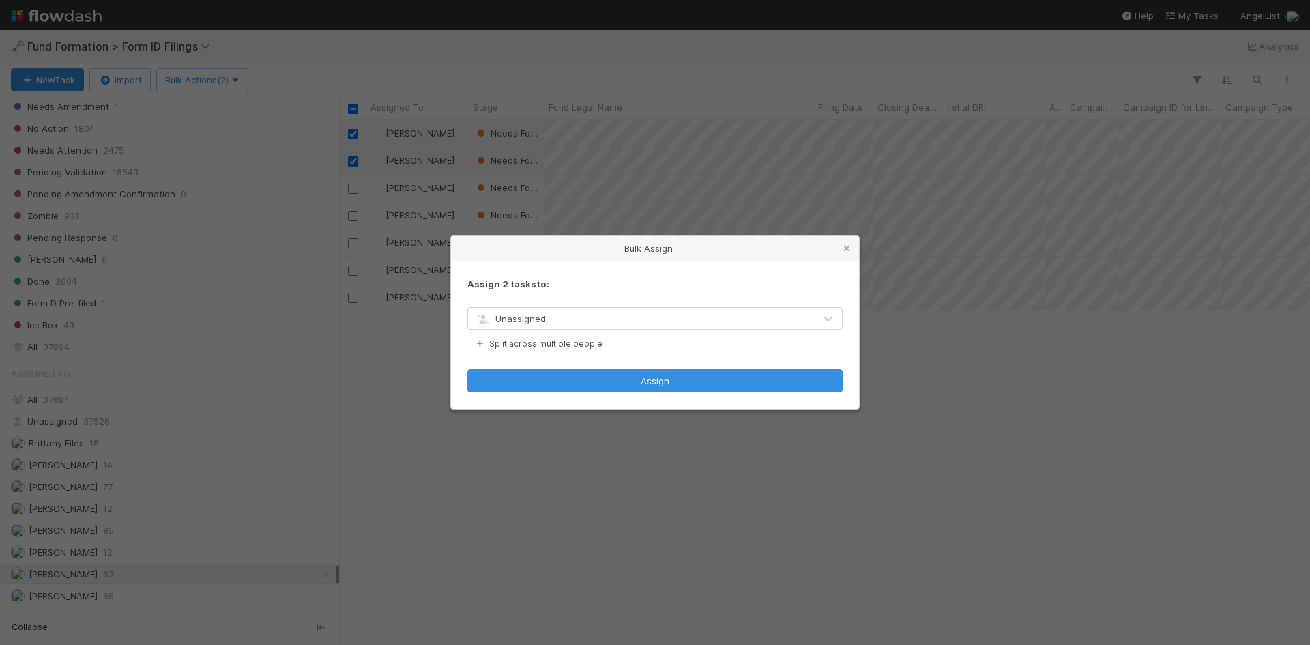
click at [521, 313] on span "Unassigned" at bounding box center [510, 318] width 71 height 11
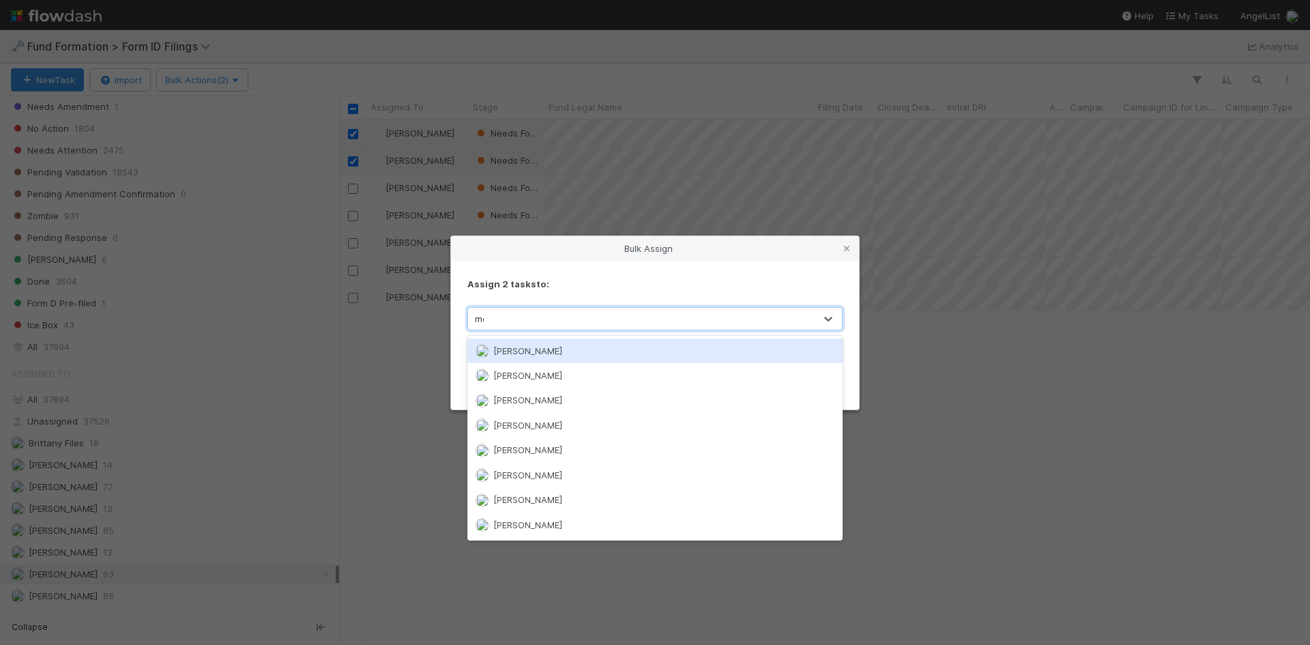
type input "meg"
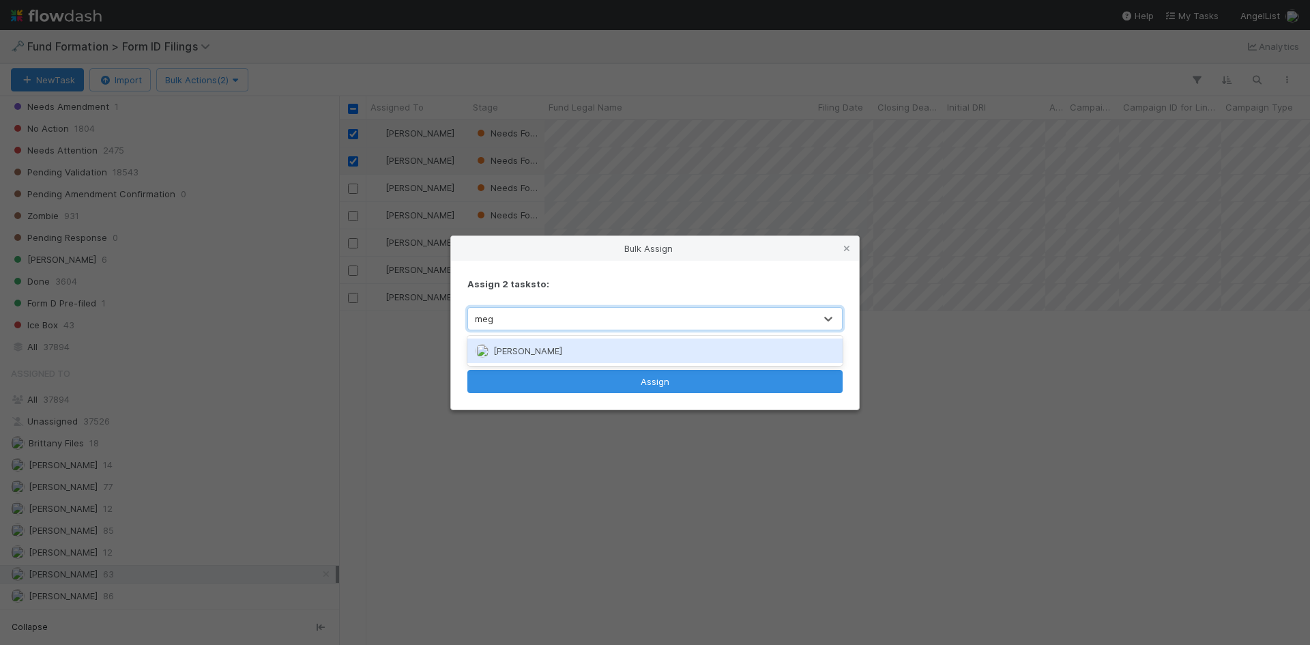
click at [522, 351] on span "[PERSON_NAME]" at bounding box center [527, 350] width 69 height 11
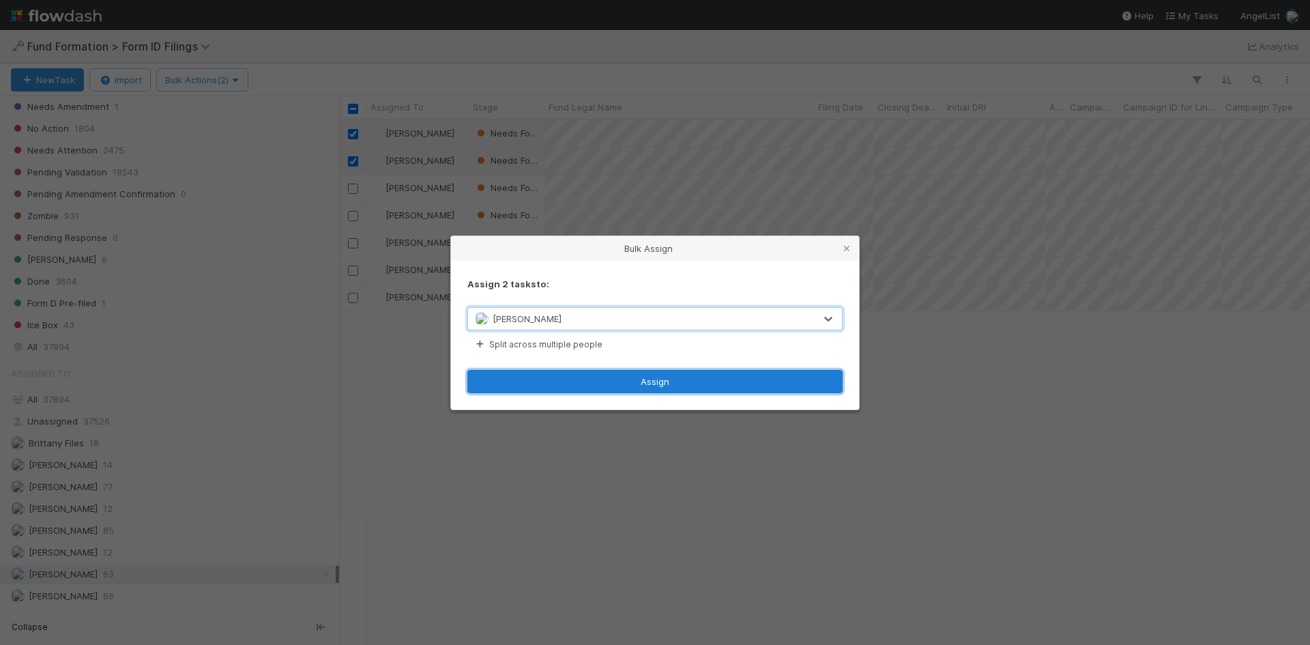
click at [546, 387] on button "Assign" at bounding box center [654, 381] width 375 height 23
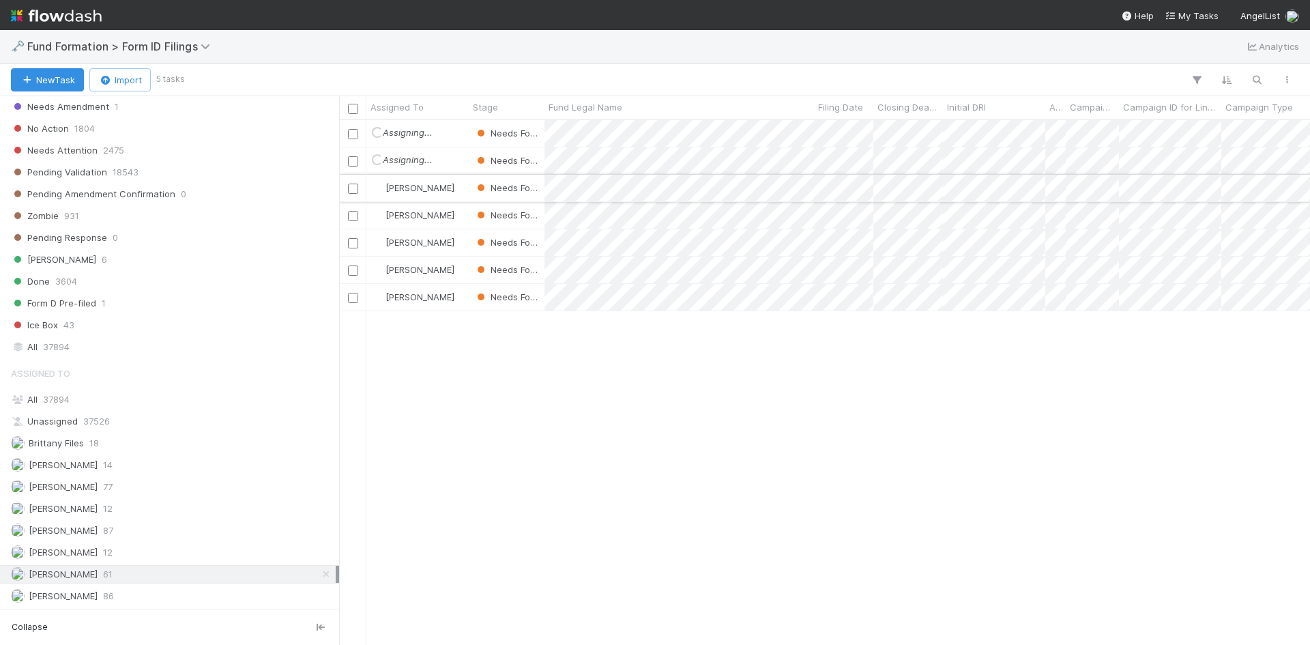
click at [351, 188] on input "checkbox" at bounding box center [353, 189] width 10 height 10
click at [351, 214] on input "checkbox" at bounding box center [353, 216] width 10 height 10
click at [186, 79] on span "Bulk Actions (2)" at bounding box center [202, 79] width 74 height 11
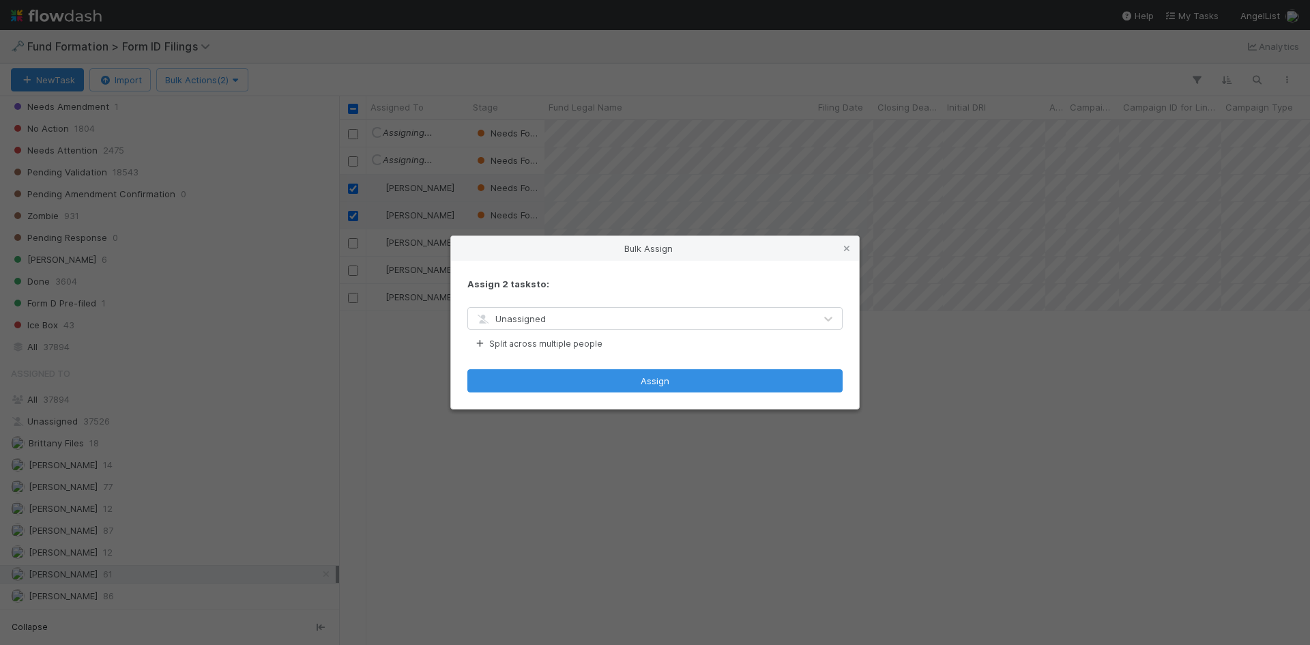
click at [552, 319] on div "Unassigned" at bounding box center [641, 319] width 347 height 22
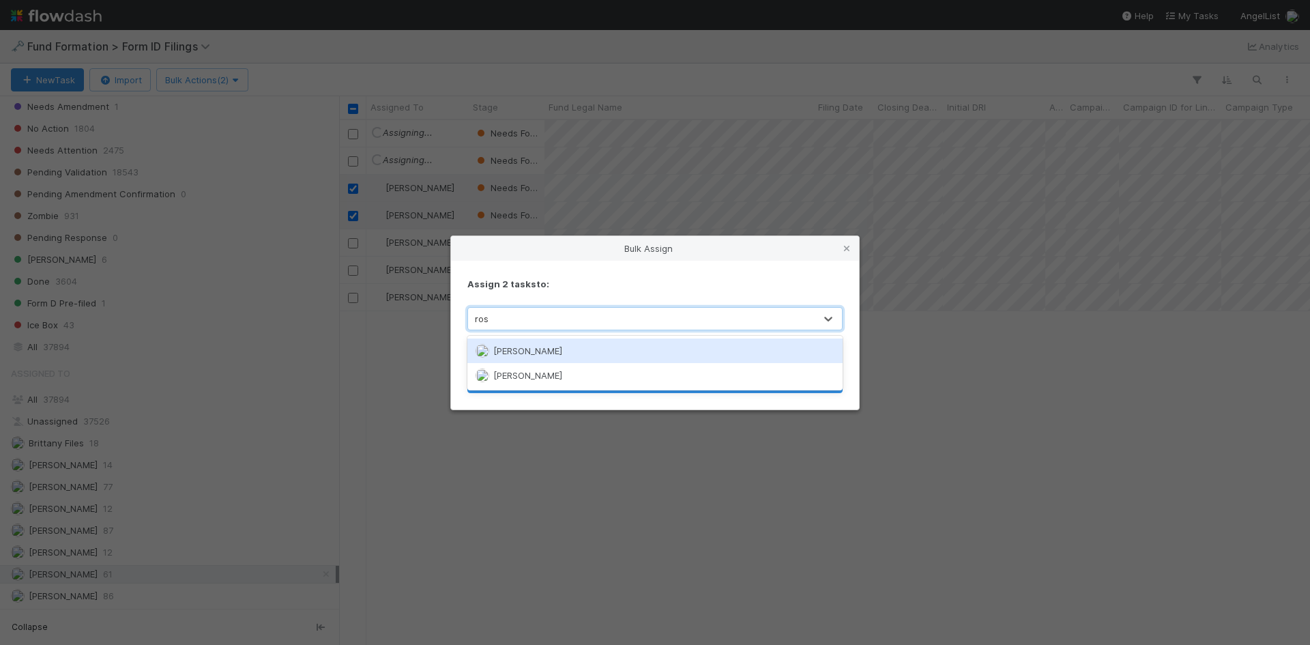
type input "rose"
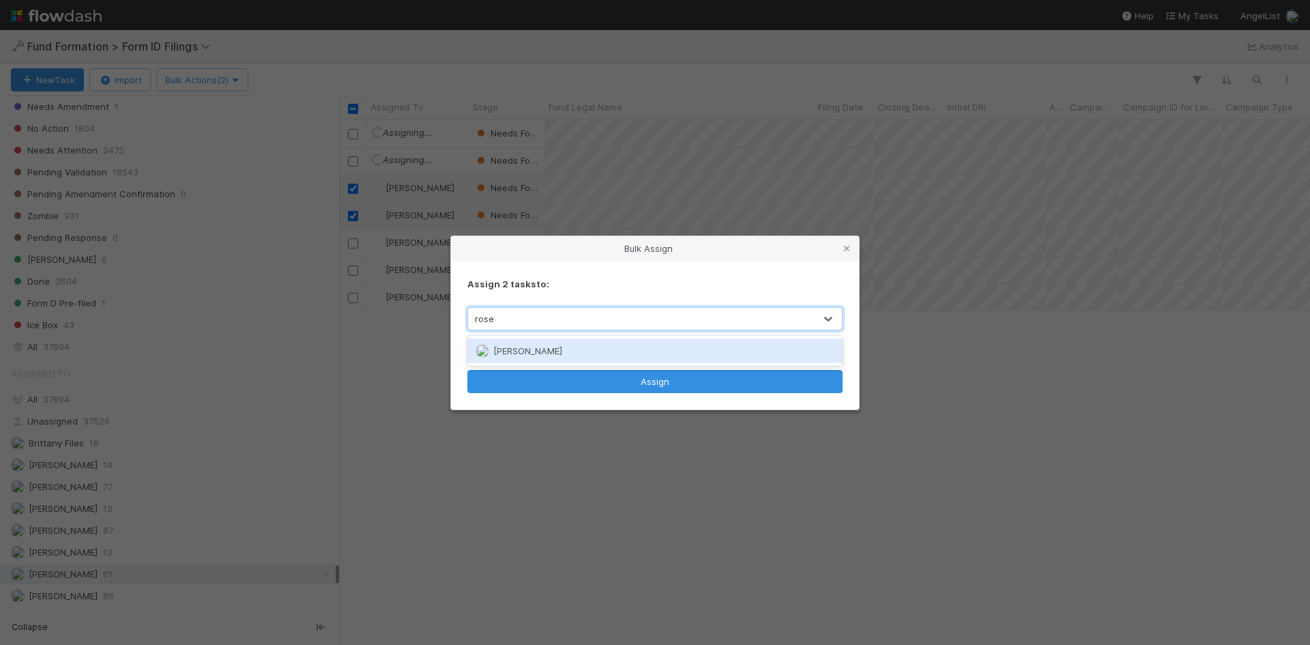
click at [539, 352] on span "[PERSON_NAME]" at bounding box center [527, 350] width 69 height 11
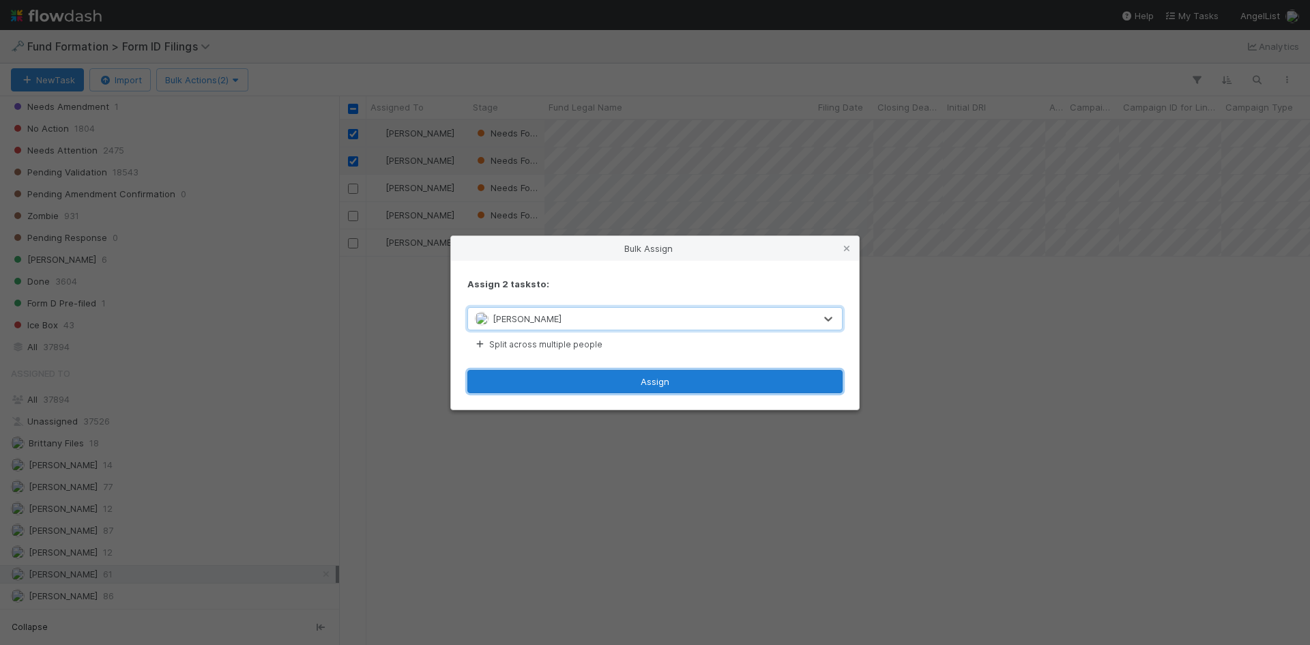
click at [550, 387] on button "Assign" at bounding box center [654, 381] width 375 height 23
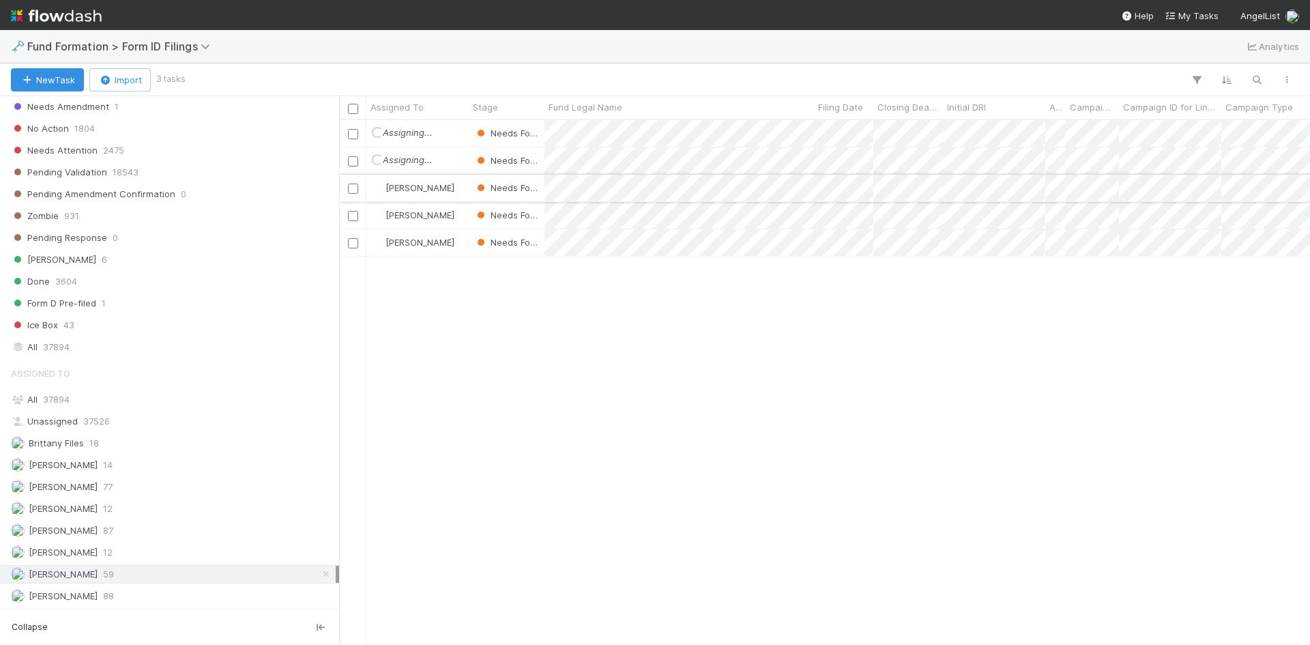
click at [356, 187] on input "checkbox" at bounding box center [353, 189] width 10 height 10
click at [355, 214] on input "checkbox" at bounding box center [353, 216] width 10 height 10
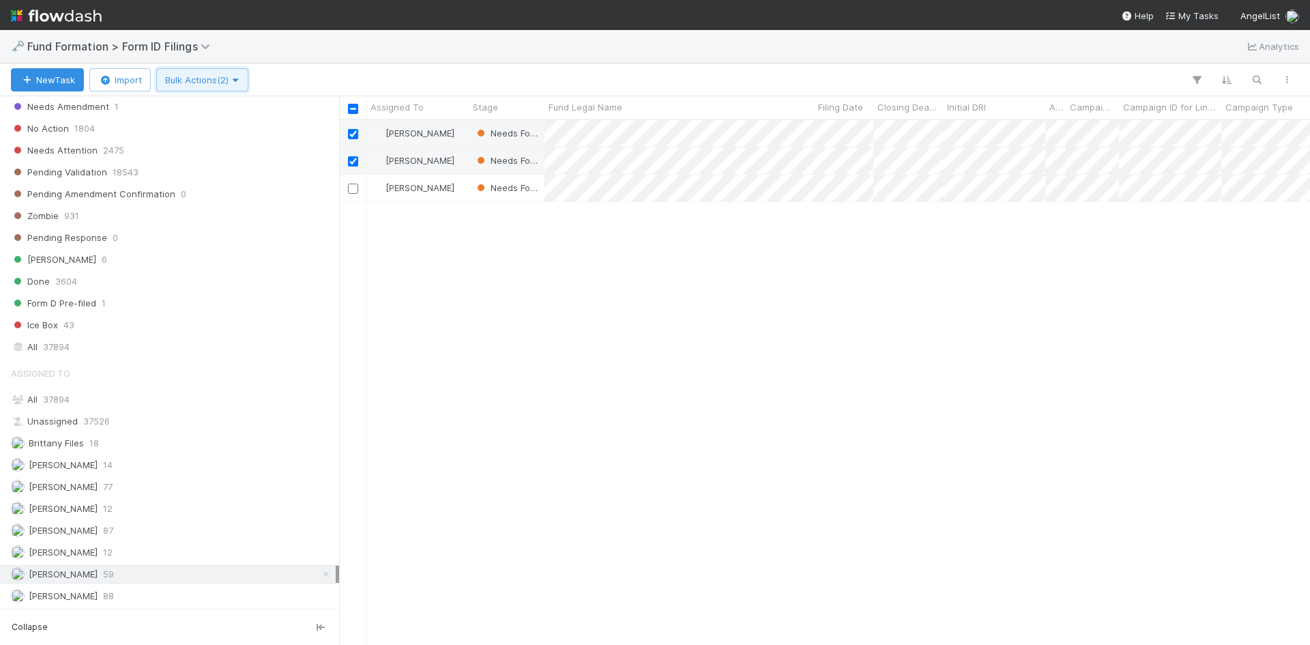
click at [213, 78] on span "Bulk Actions (2)" at bounding box center [202, 79] width 74 height 11
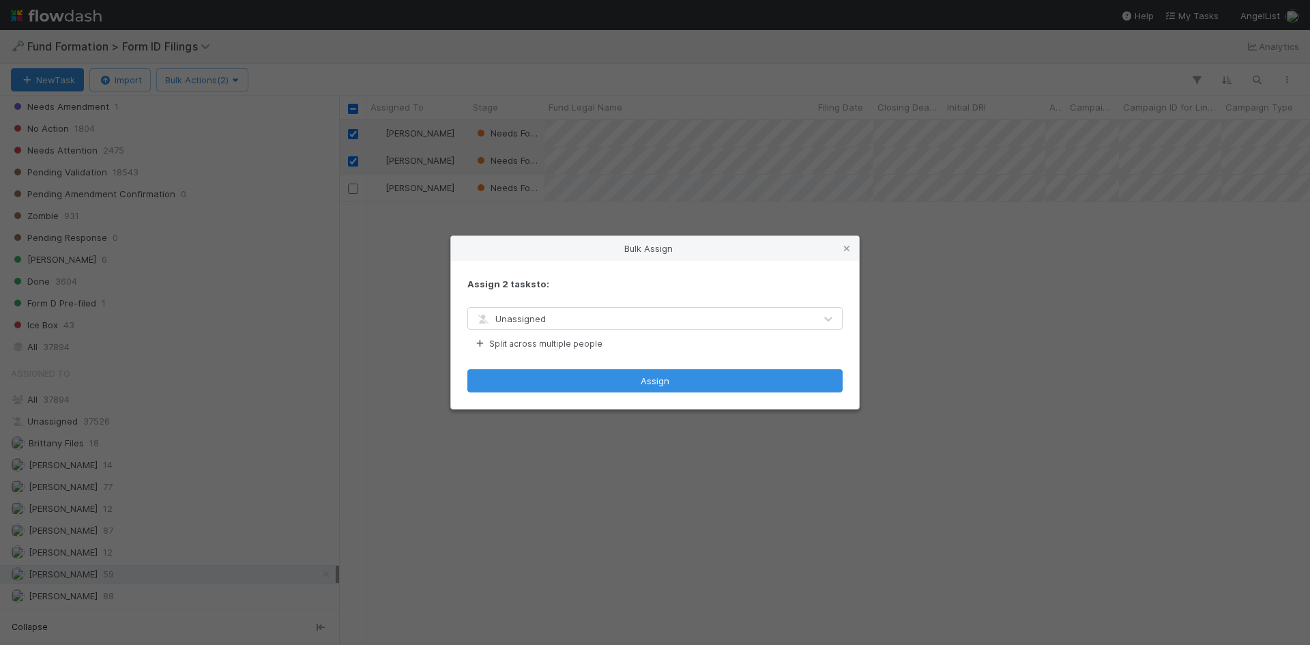
click at [602, 318] on div "Unassigned" at bounding box center [641, 319] width 347 height 22
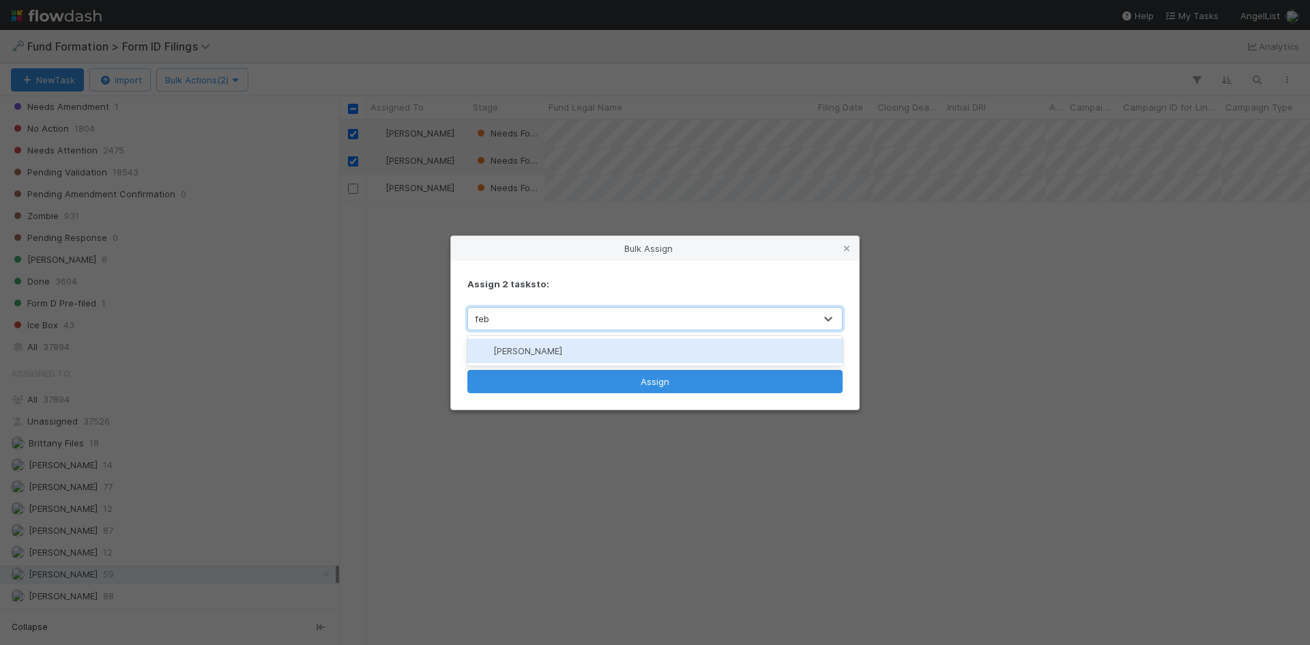
type input "febb"
click at [603, 353] on div "[PERSON_NAME]" at bounding box center [654, 350] width 375 height 25
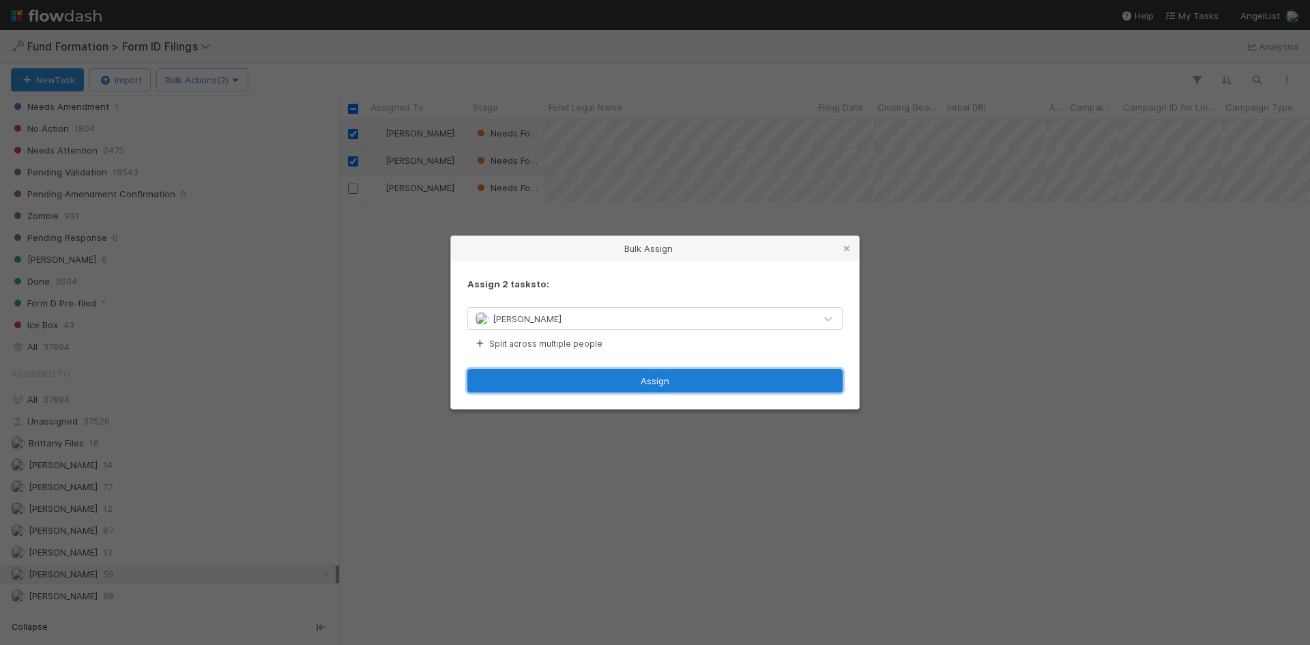
click at [606, 375] on button "Assign" at bounding box center [654, 380] width 375 height 23
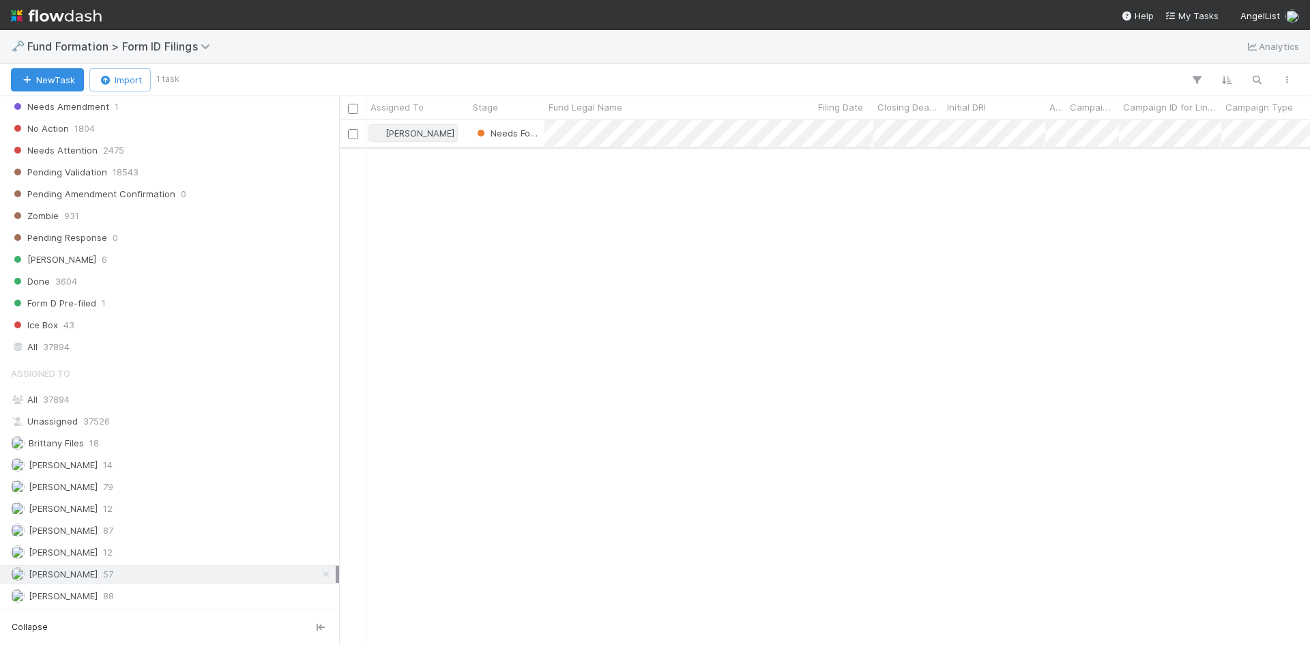
click at [419, 136] on span "[PERSON_NAME]" at bounding box center [419, 133] width 69 height 11
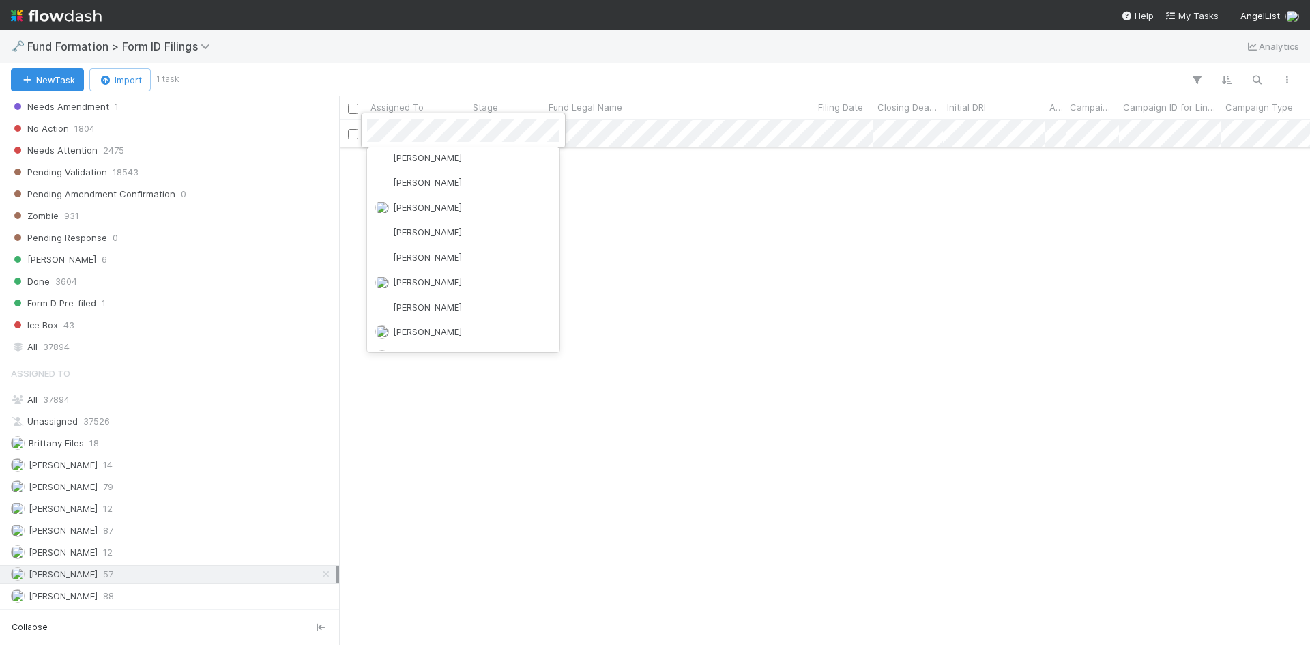
scroll to position [0, 0]
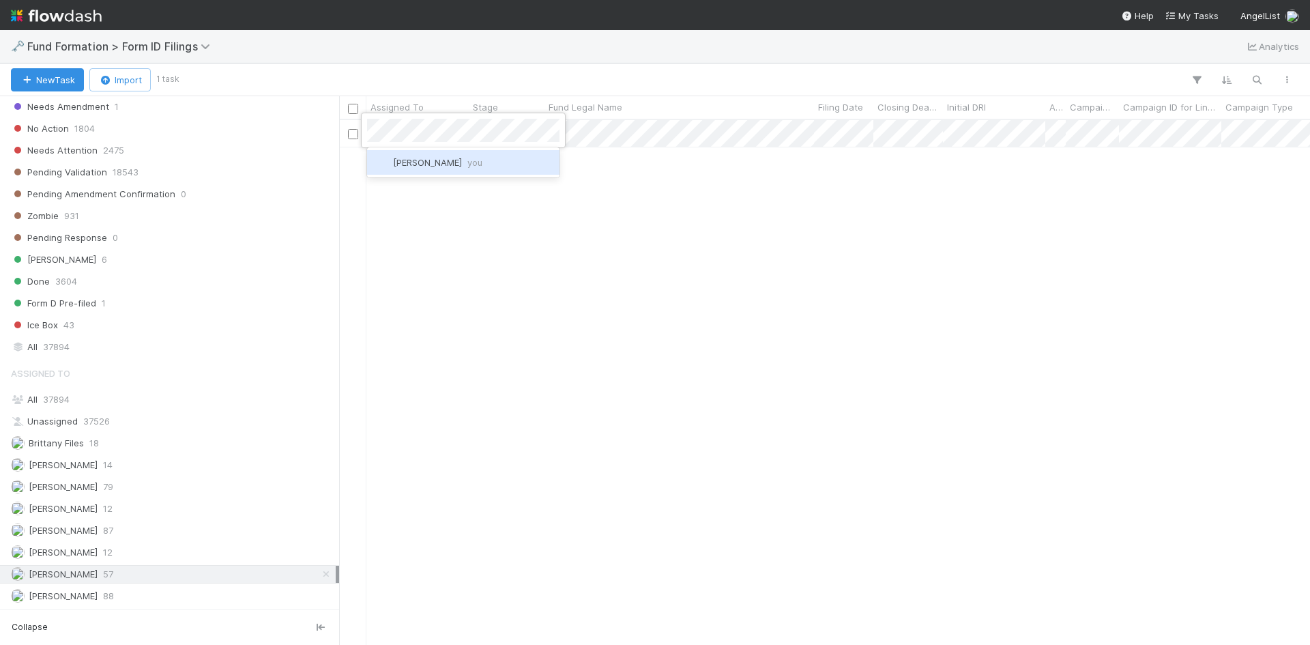
click at [438, 162] on span "Meg Castanare you" at bounding box center [437, 162] width 89 height 11
click at [170, 551] on div "Novia Bautista 12" at bounding box center [173, 552] width 325 height 17
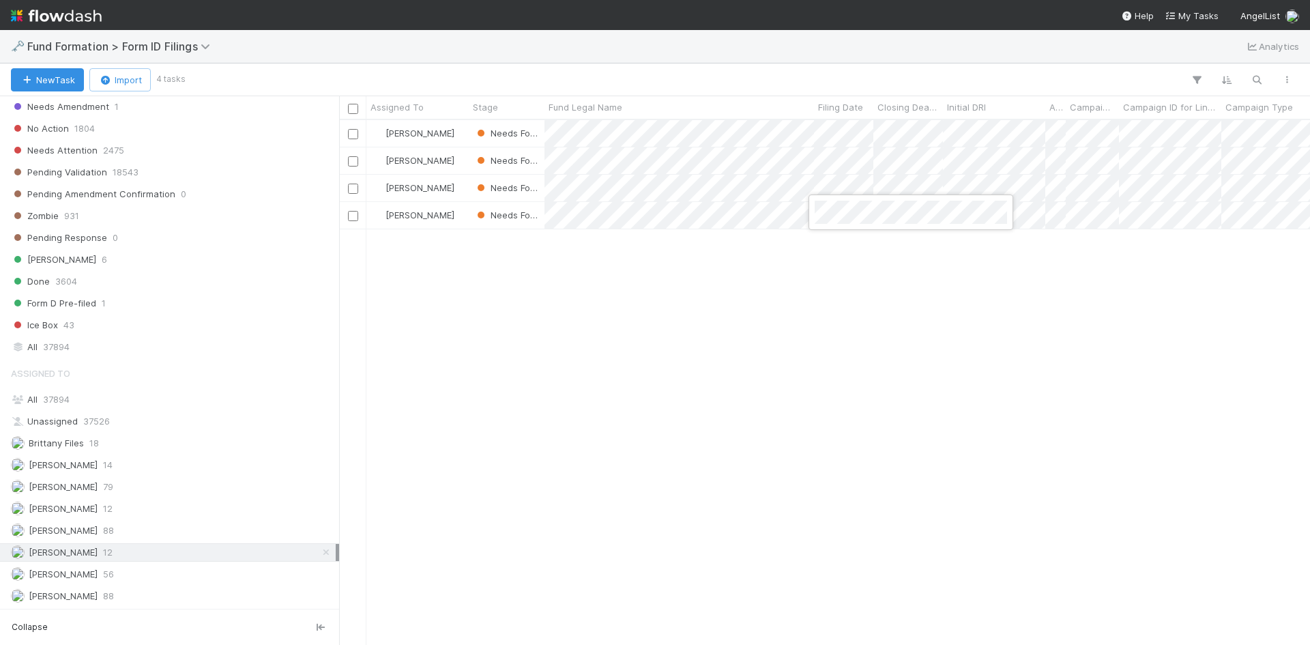
click at [748, 343] on div at bounding box center [655, 322] width 1310 height 645
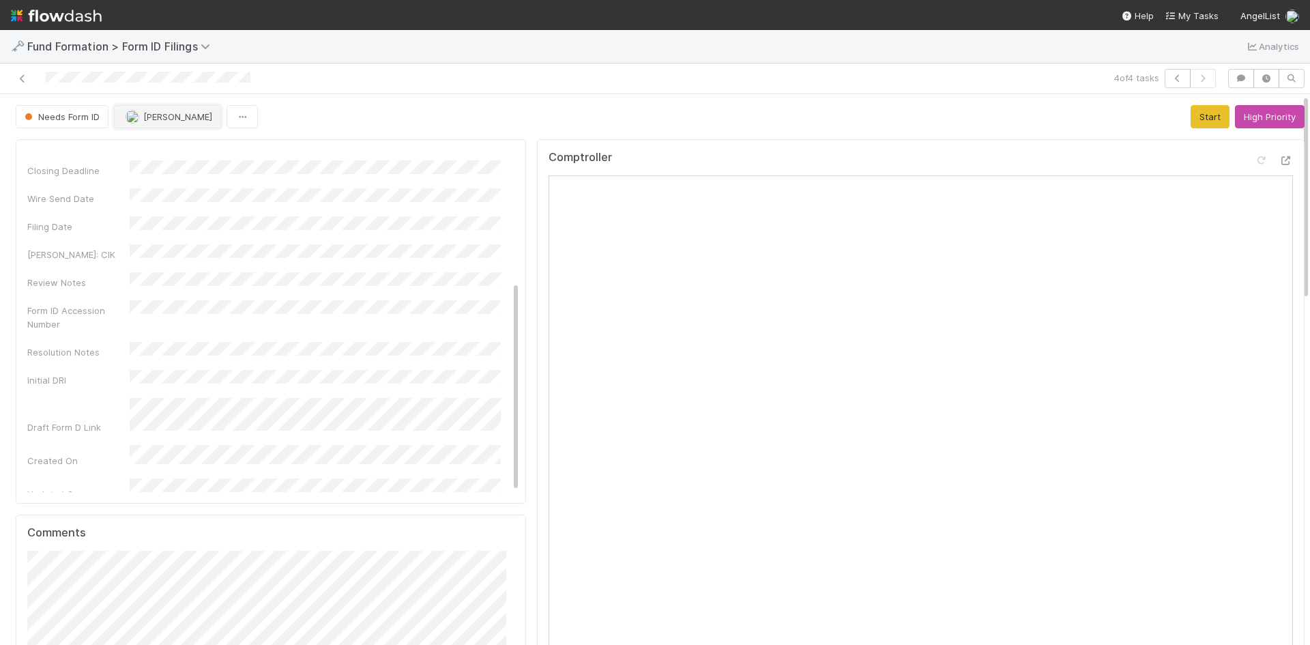
click at [154, 118] on span "Novia Bautista" at bounding box center [177, 116] width 69 height 11
click at [190, 155] on span "Meg Castanare you" at bounding box center [180, 150] width 89 height 11
click at [27, 76] on icon at bounding box center [23, 78] width 14 height 9
click at [163, 118] on span "Novia Bautista" at bounding box center [177, 116] width 69 height 11
click at [186, 162] on div "[PERSON_NAME]" at bounding box center [206, 150] width 192 height 25
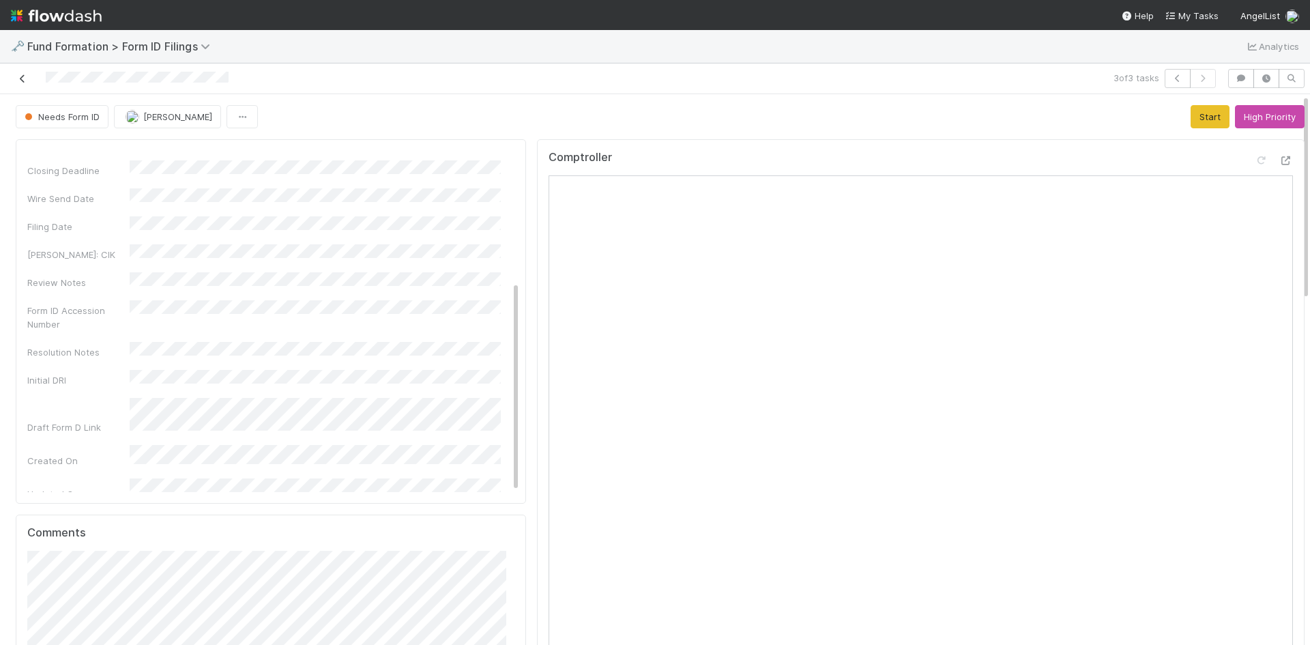
click at [21, 79] on icon at bounding box center [23, 78] width 14 height 9
click at [183, 117] on span "Novia Bautista" at bounding box center [177, 116] width 69 height 11
click at [259, 153] on div "[PERSON_NAME]" at bounding box center [206, 150] width 192 height 25
click at [16, 77] on icon at bounding box center [23, 78] width 14 height 9
click at [23, 76] on icon at bounding box center [23, 78] width 14 height 9
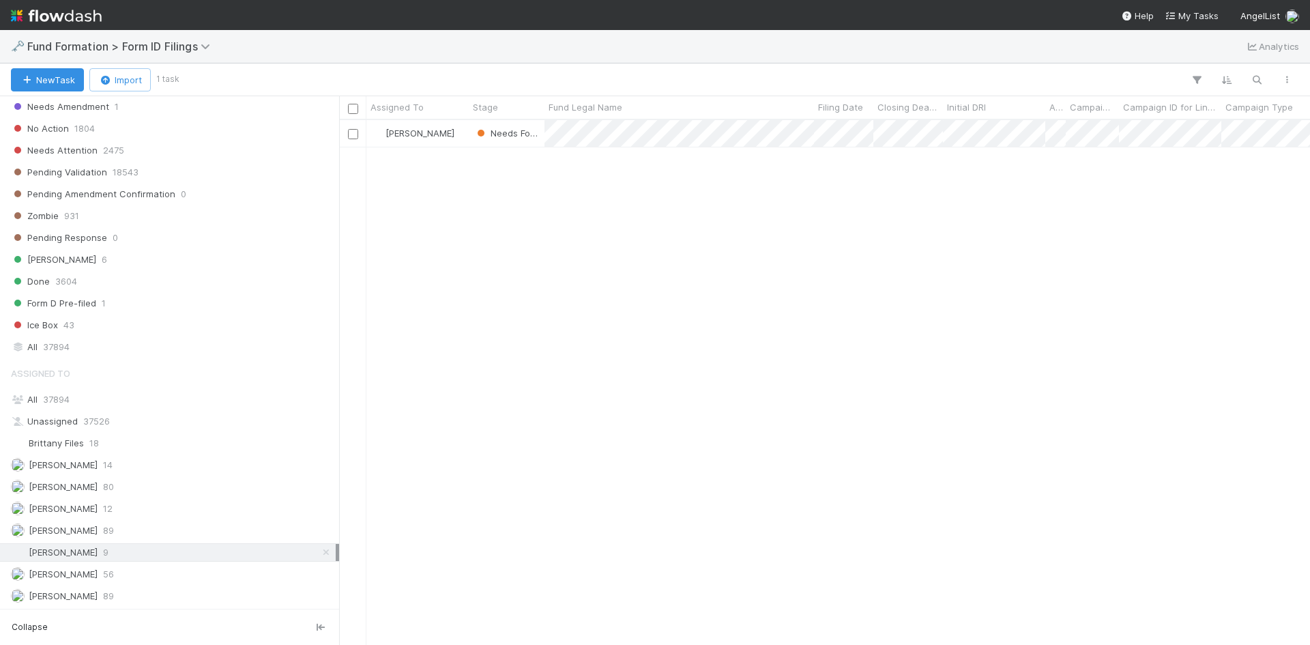
drag, startPoint x: 194, startPoint y: 570, endPoint x: 203, endPoint y: 554, distance: 18.6
click at [194, 570] on div "Raven Jacinto 56" at bounding box center [173, 574] width 325 height 17
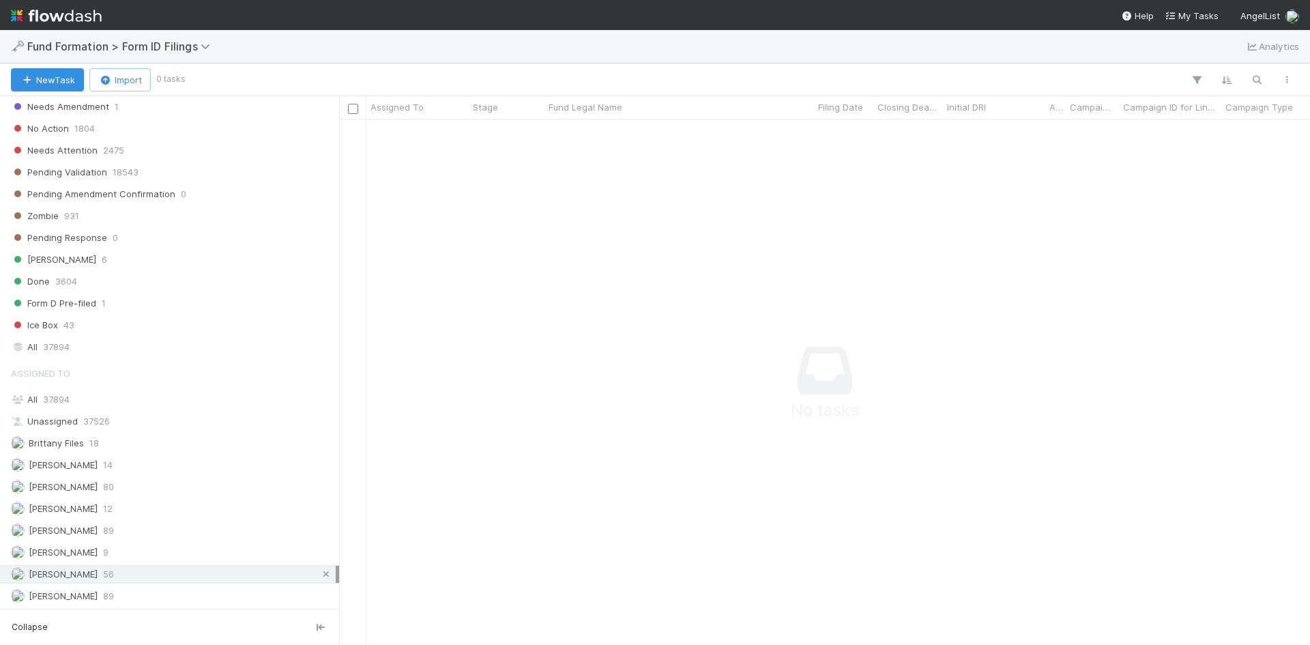
click at [319, 574] on icon at bounding box center [326, 574] width 14 height 9
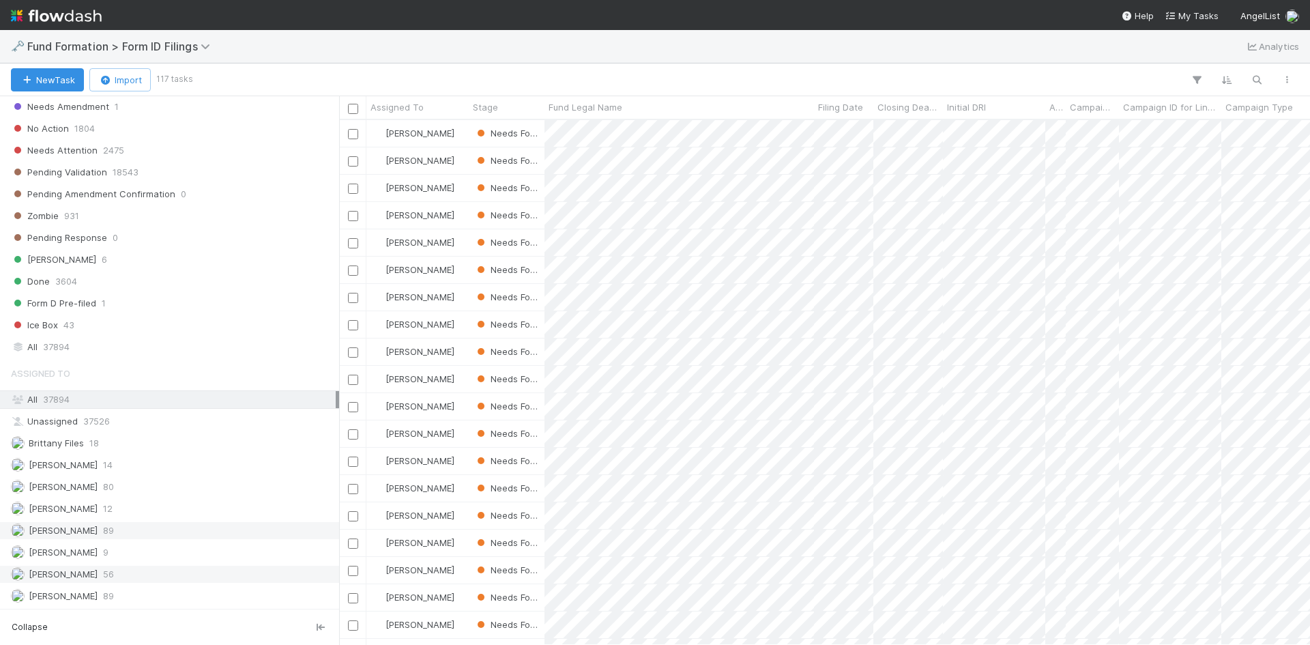
click at [181, 527] on div "Meg Castanare 89" at bounding box center [173, 530] width 325 height 17
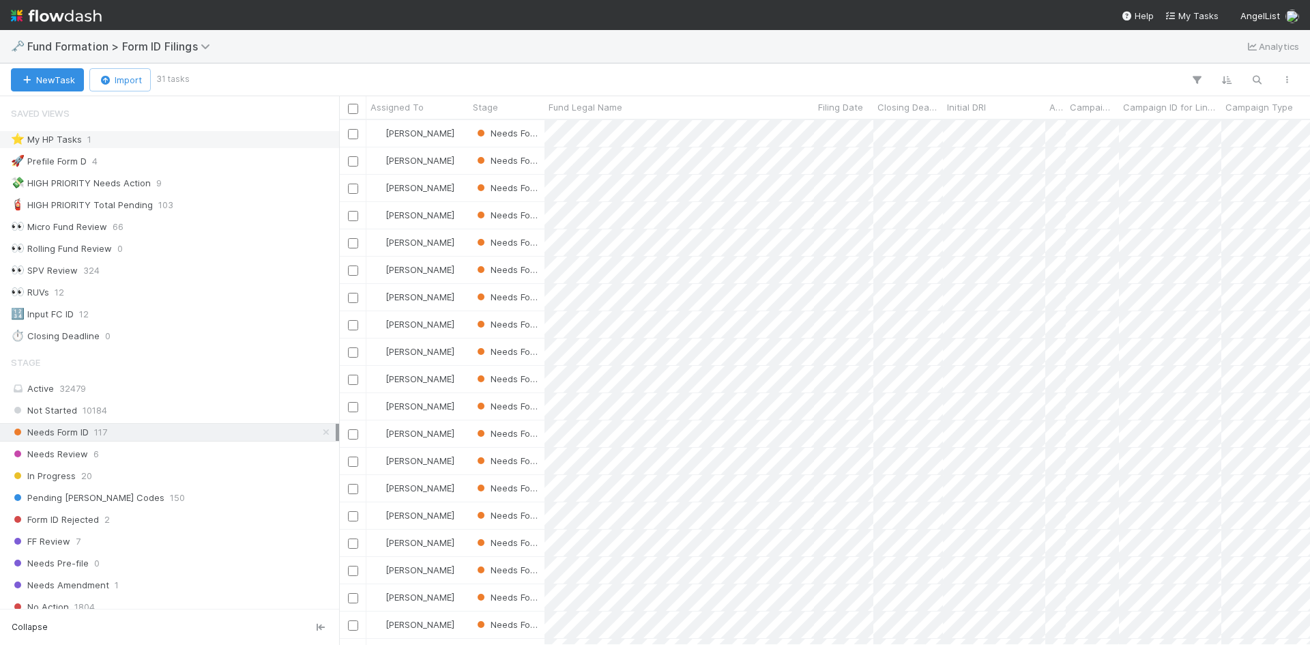
click at [194, 146] on div "⭐ My HP Tasks 1" at bounding box center [173, 139] width 325 height 17
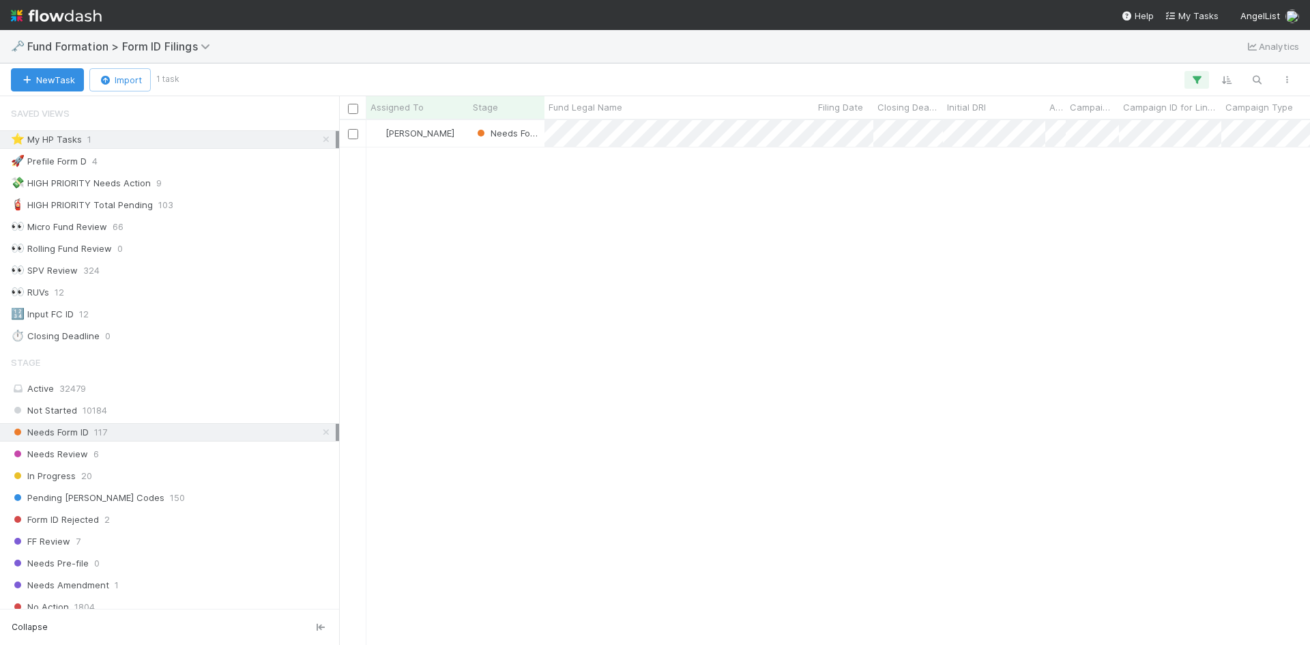
click at [319, 138] on icon at bounding box center [326, 139] width 14 height 9
